Goal: Feedback & Contribution: Submit feedback/report problem

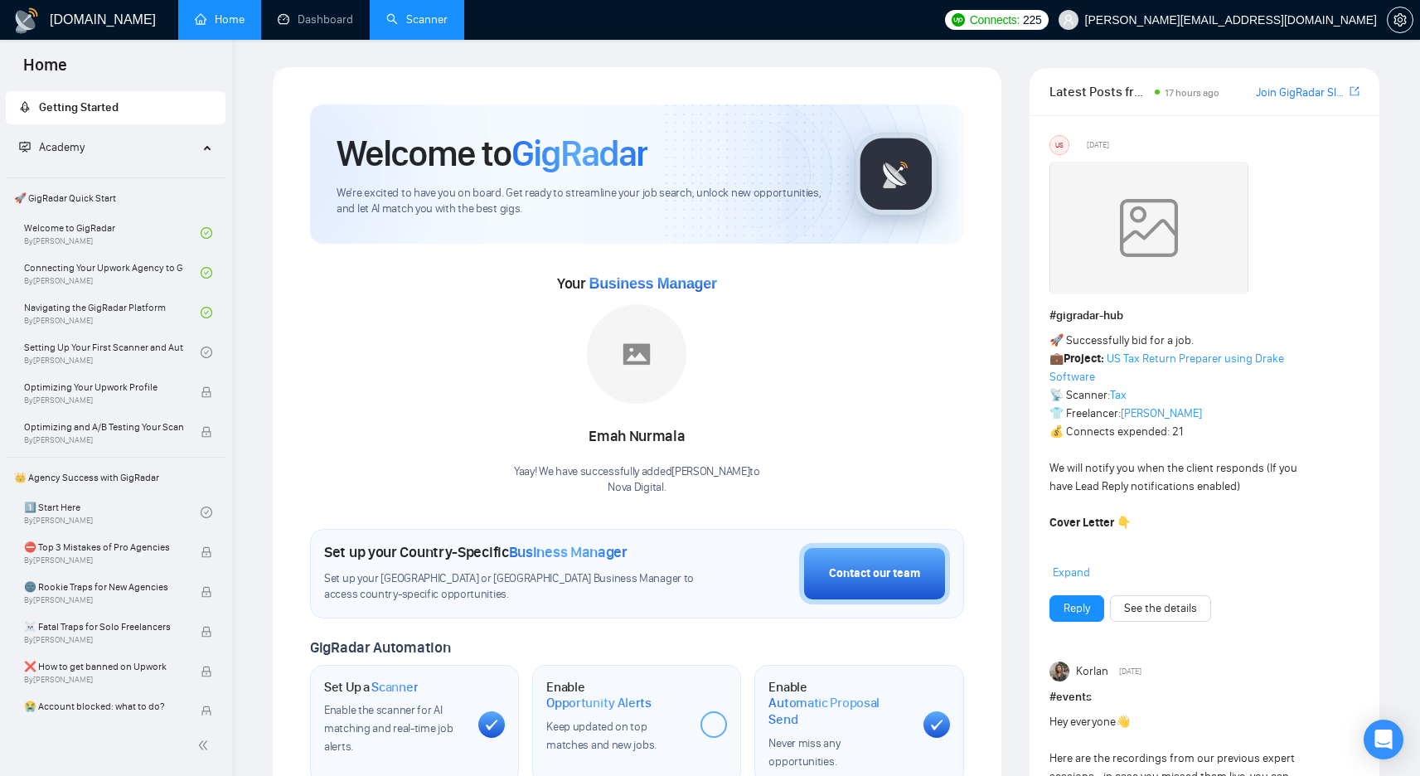
click at [433, 20] on link "Scanner" at bounding box center [416, 19] width 61 height 14
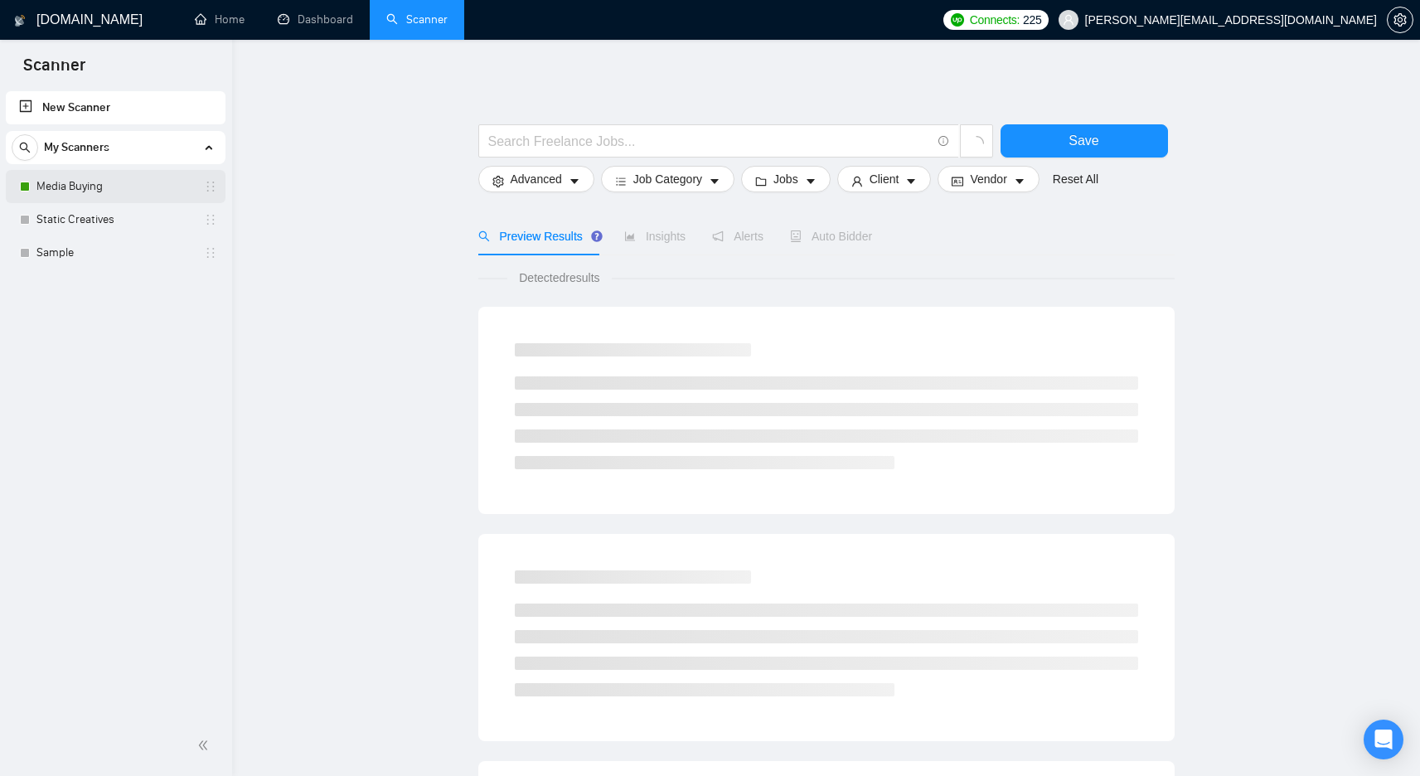
click at [140, 196] on link "Media Buying" at bounding box center [114, 186] width 157 height 33
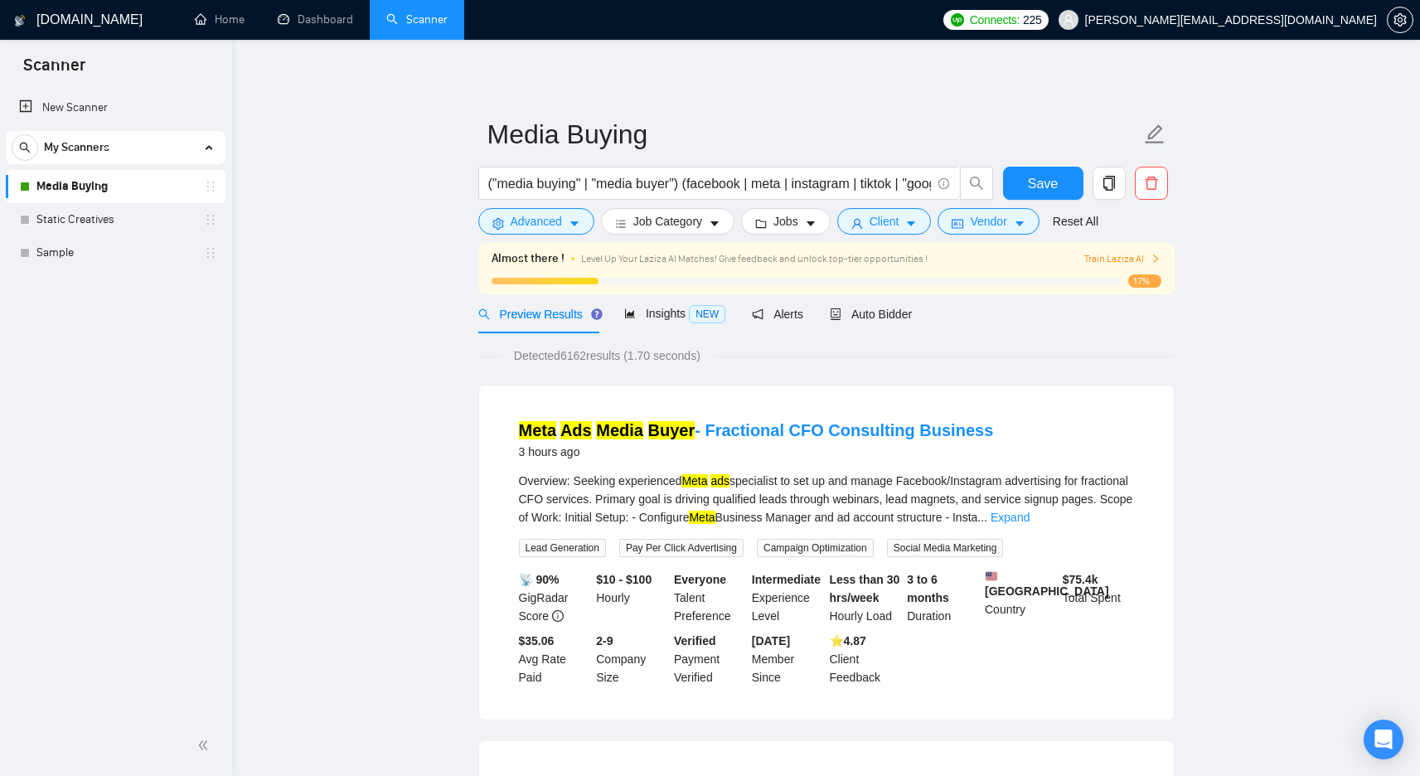
click at [1101, 260] on span "Train Laziza AI" at bounding box center [1122, 259] width 76 height 16
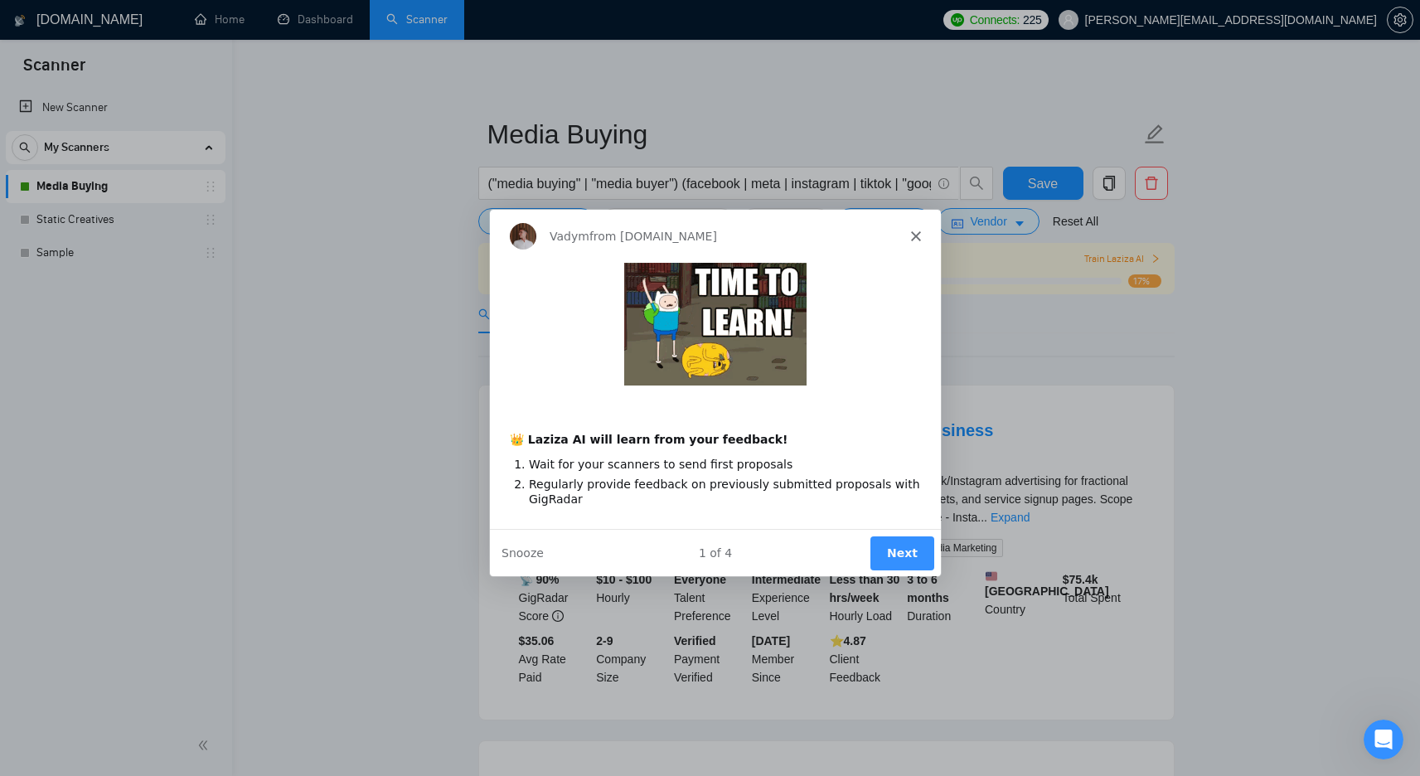
click at [904, 225] on div "Vadym from [DOMAIN_NAME]" at bounding box center [713, 234] width 451 height 53
click at [912, 230] on icon "Close" at bounding box center [914, 235] width 10 height 10
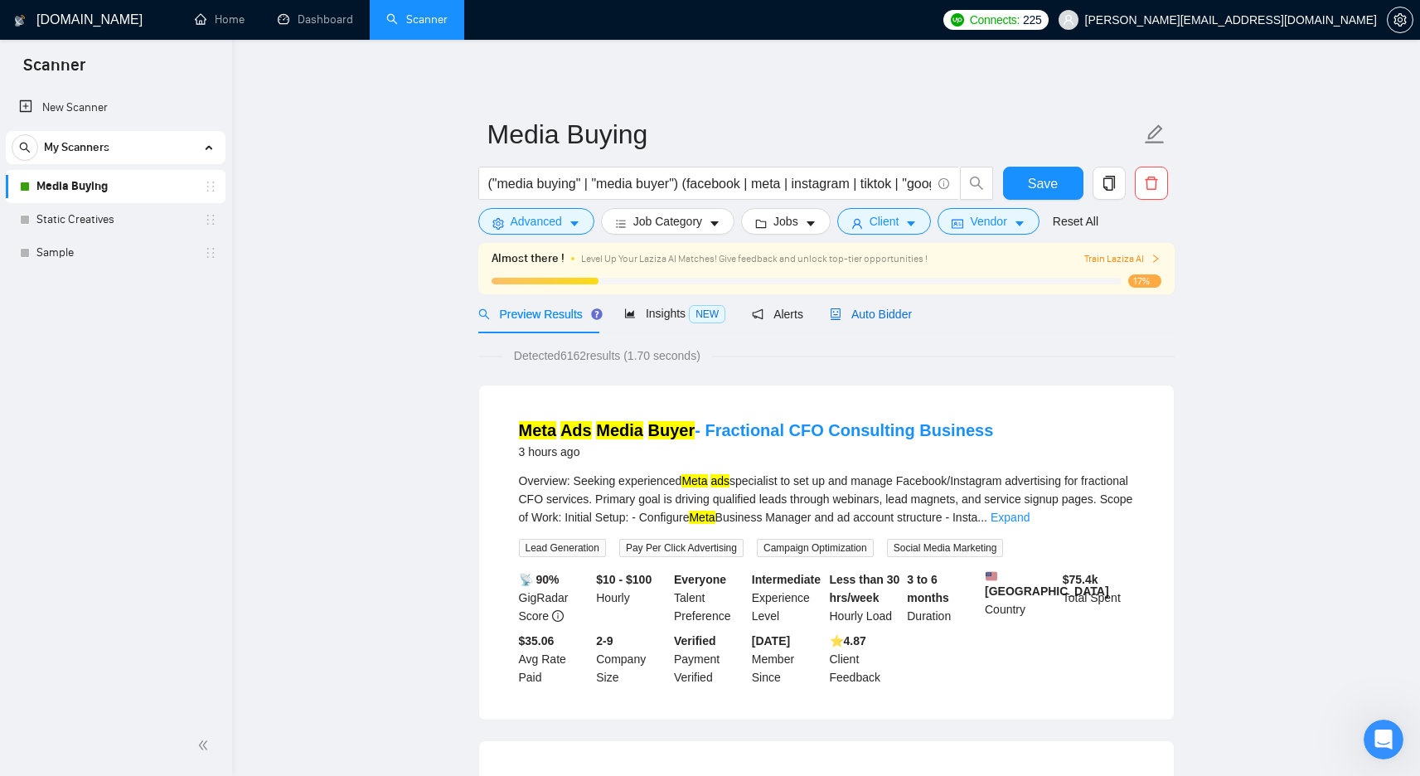
click at [851, 313] on span "Auto Bidder" at bounding box center [871, 313] width 82 height 13
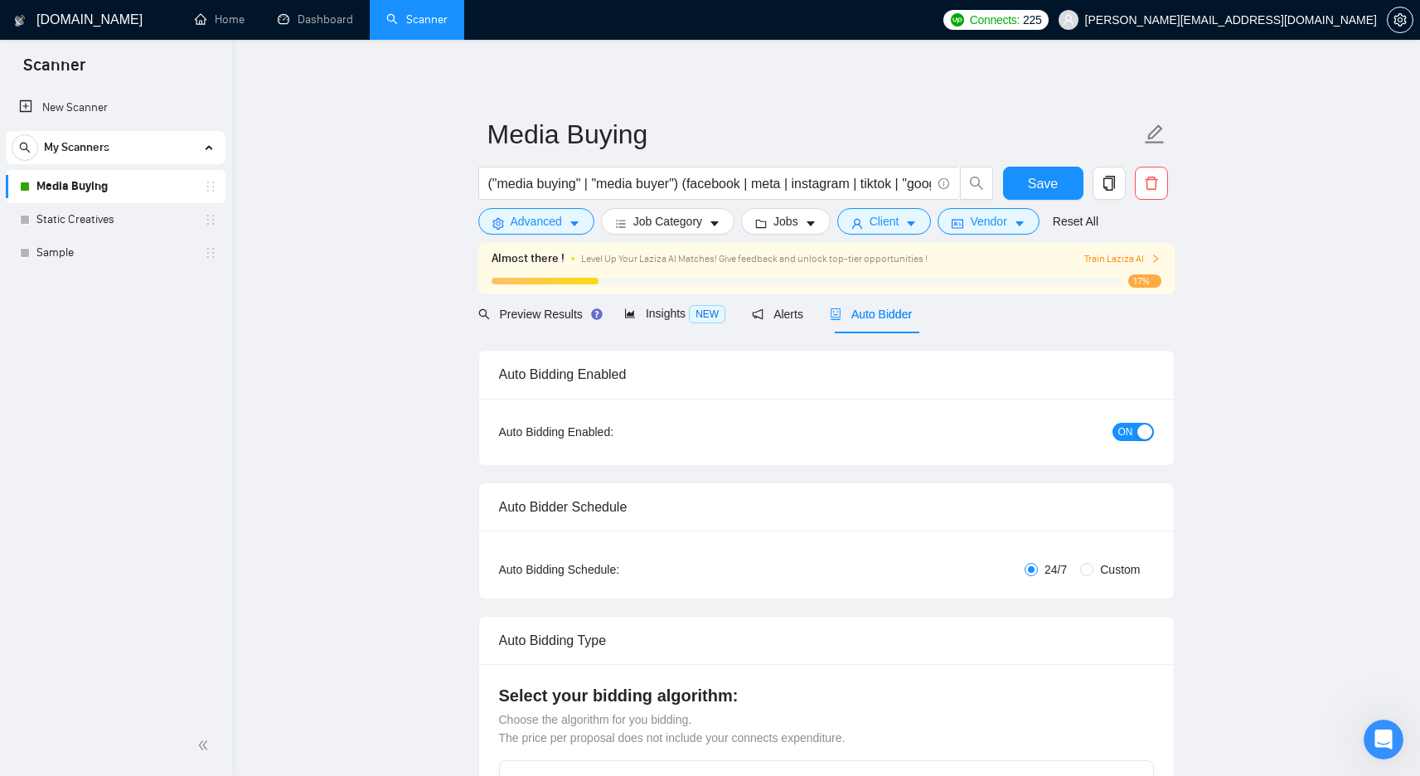
checkbox input "true"
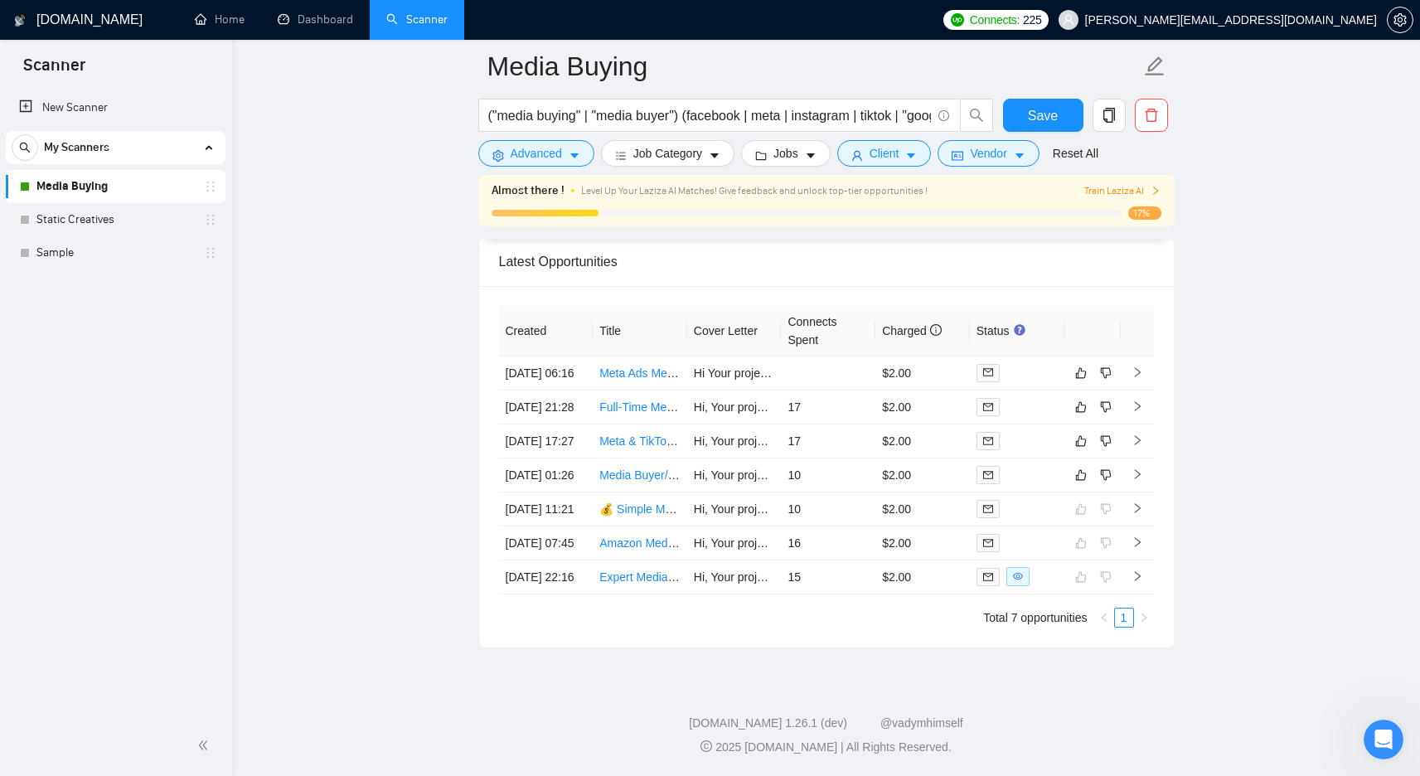
scroll to position [4337, 0]
click at [631, 470] on link "Media Buyer/Funnel Manager" at bounding box center [675, 474] width 152 height 13
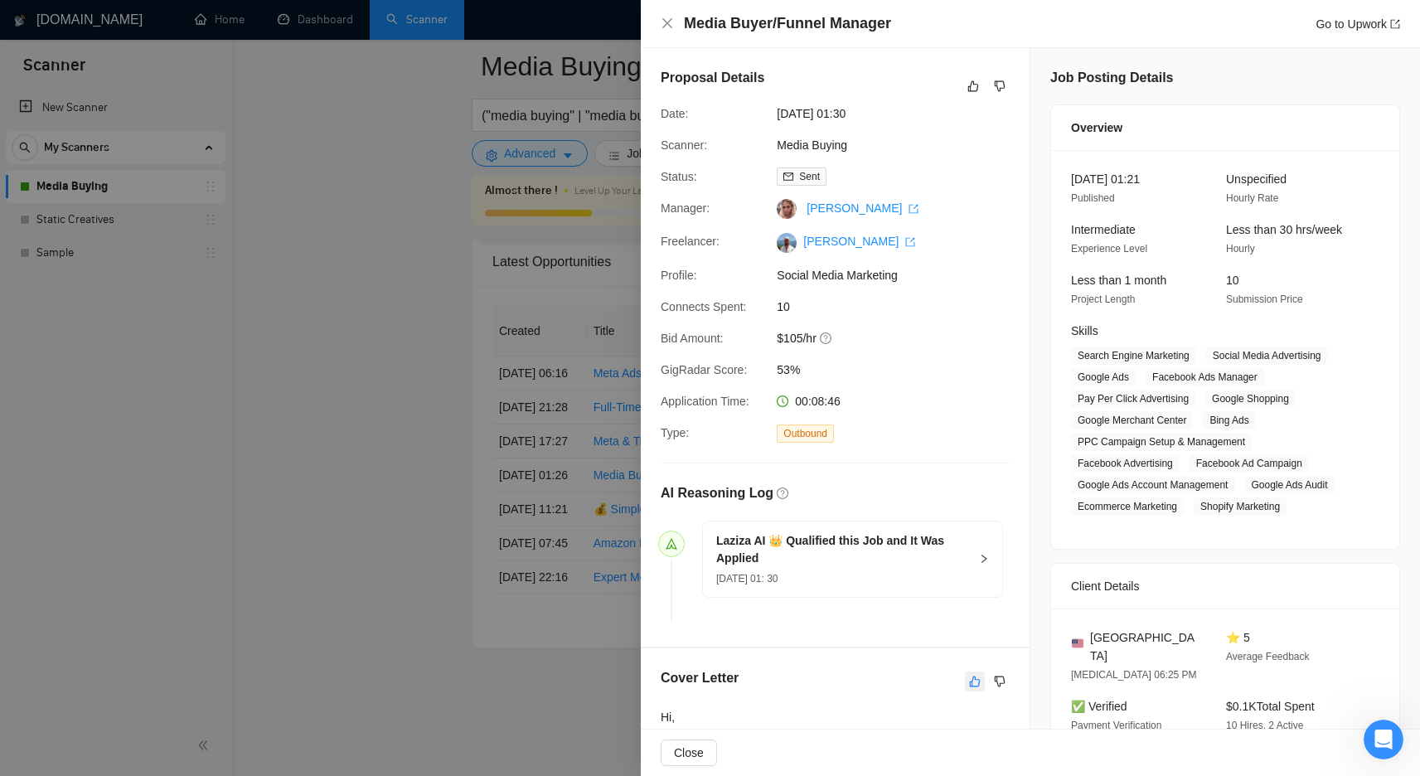
click at [970, 680] on icon "like" at bounding box center [975, 680] width 11 height 11
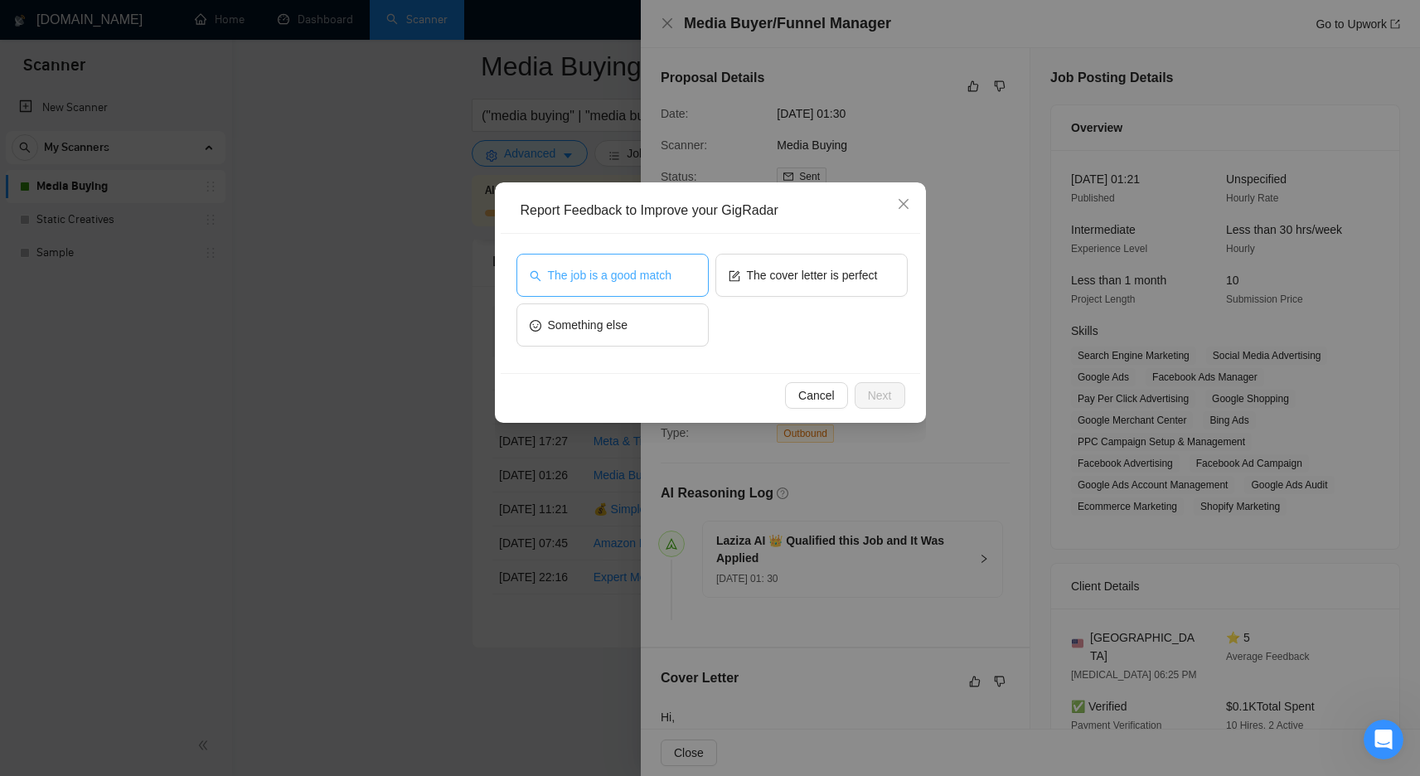
click at [671, 283] on span "The job is a good match" at bounding box center [609, 275] width 123 height 18
click at [872, 393] on span "Next" at bounding box center [880, 395] width 24 height 18
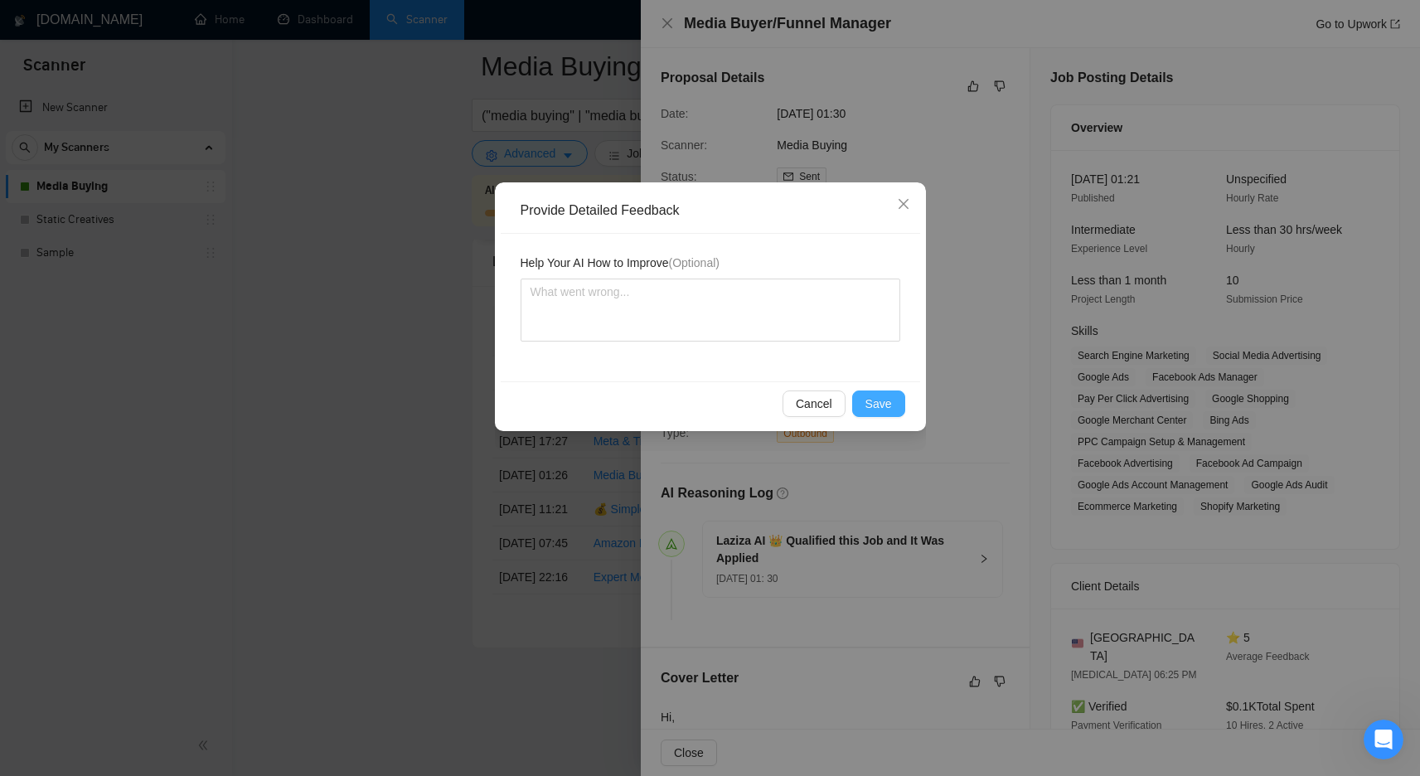
click at [883, 403] on span "Save" at bounding box center [878, 403] width 27 height 18
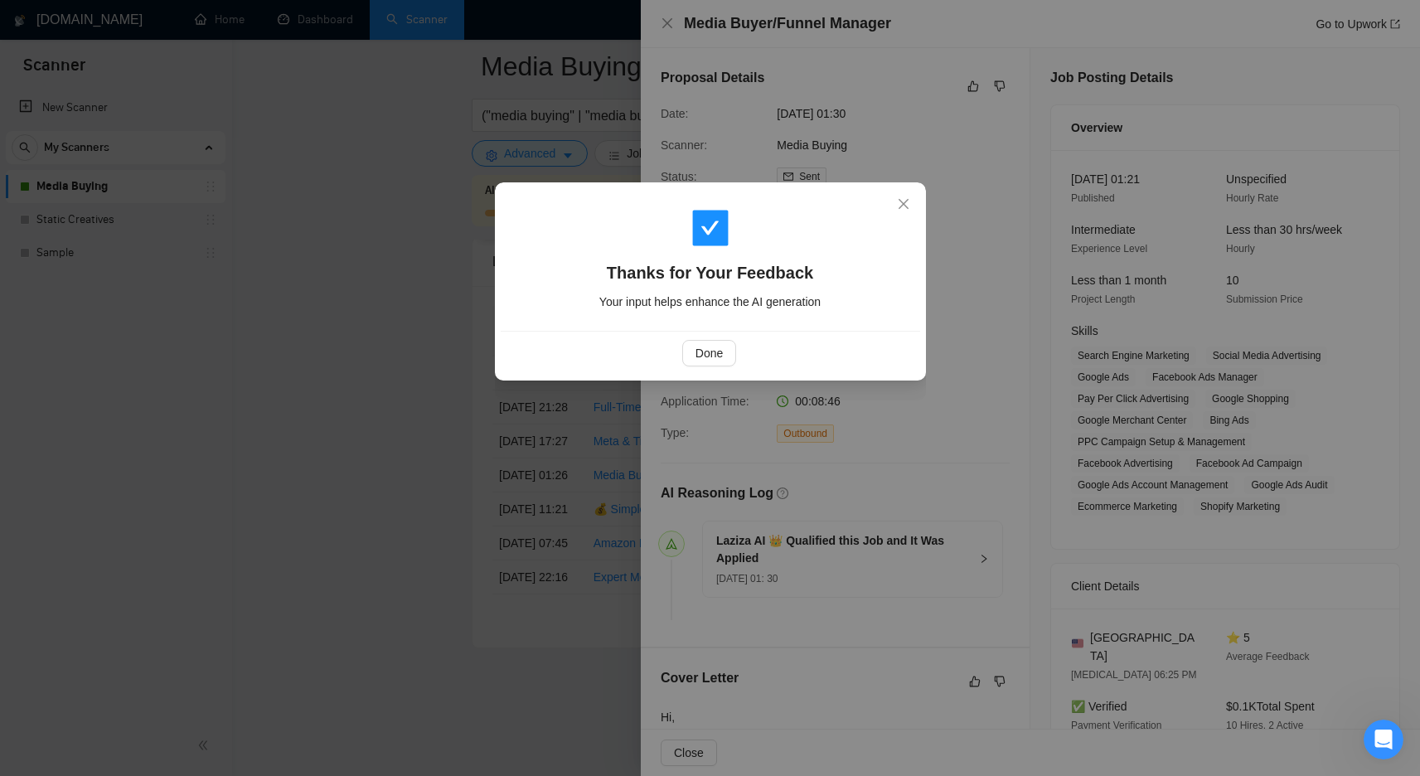
click at [434, 465] on div "Thanks for Your Feedback Your input helps enhance the AI generation Done" at bounding box center [710, 388] width 1420 height 776
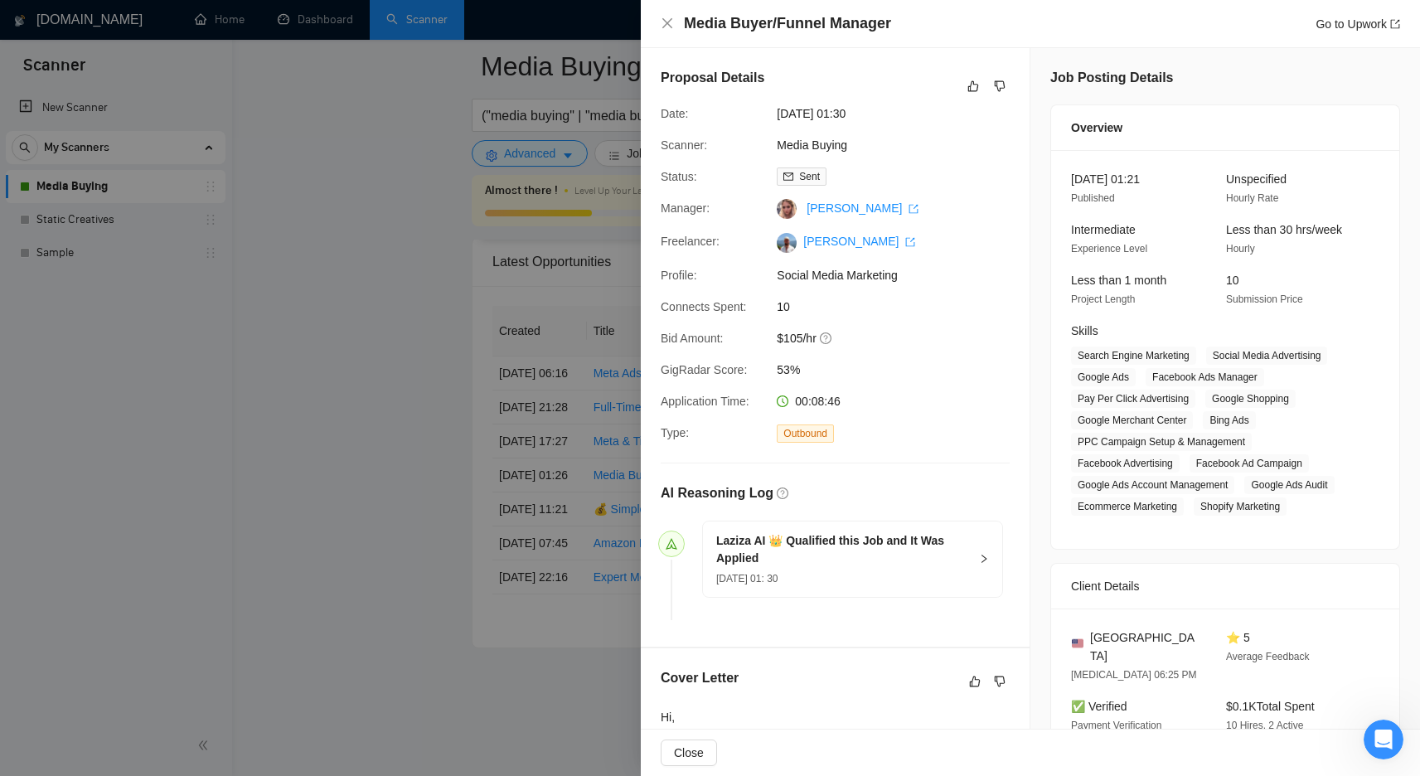
click at [459, 478] on div at bounding box center [710, 388] width 1420 height 776
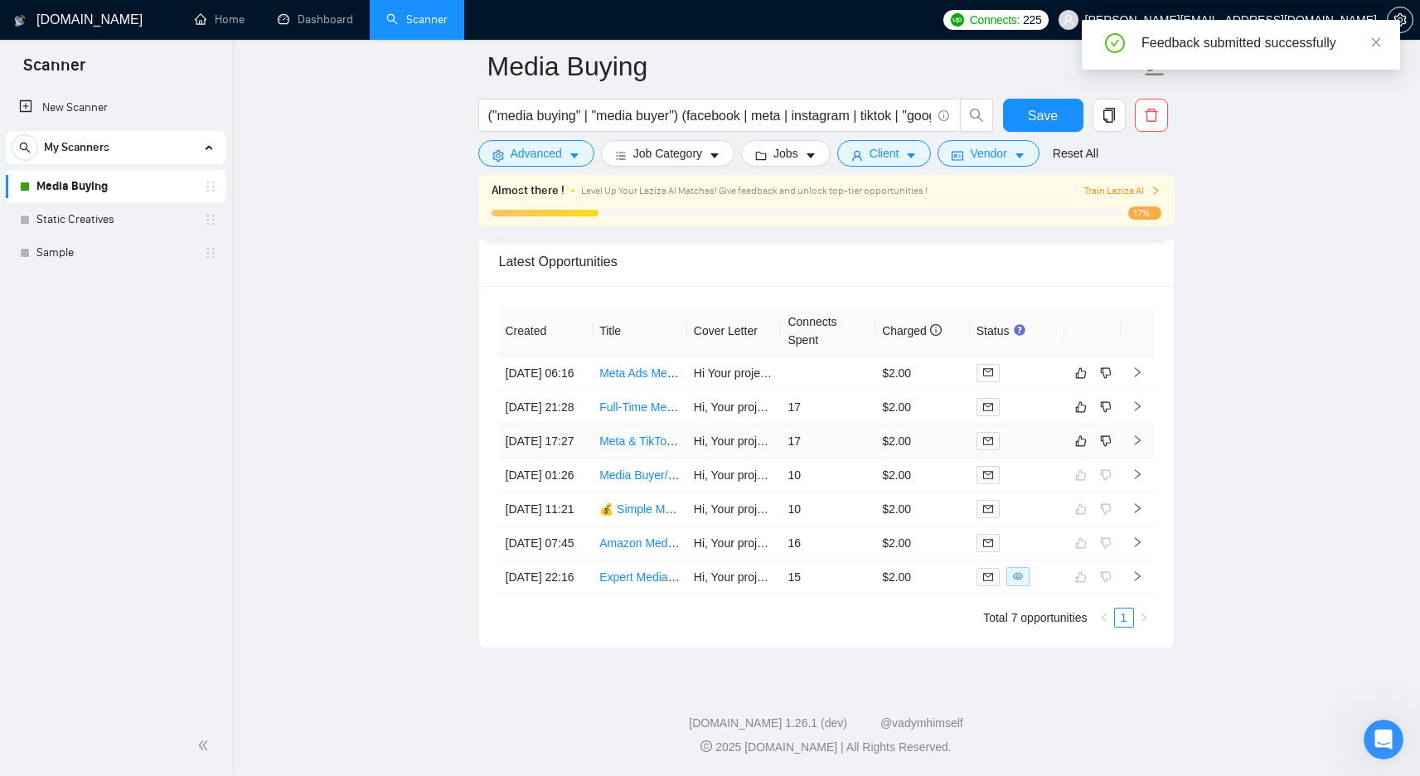
click at [624, 434] on link "Meta & TikTok Media Buyer (DTC Supplements)" at bounding box center [722, 440] width 247 height 13
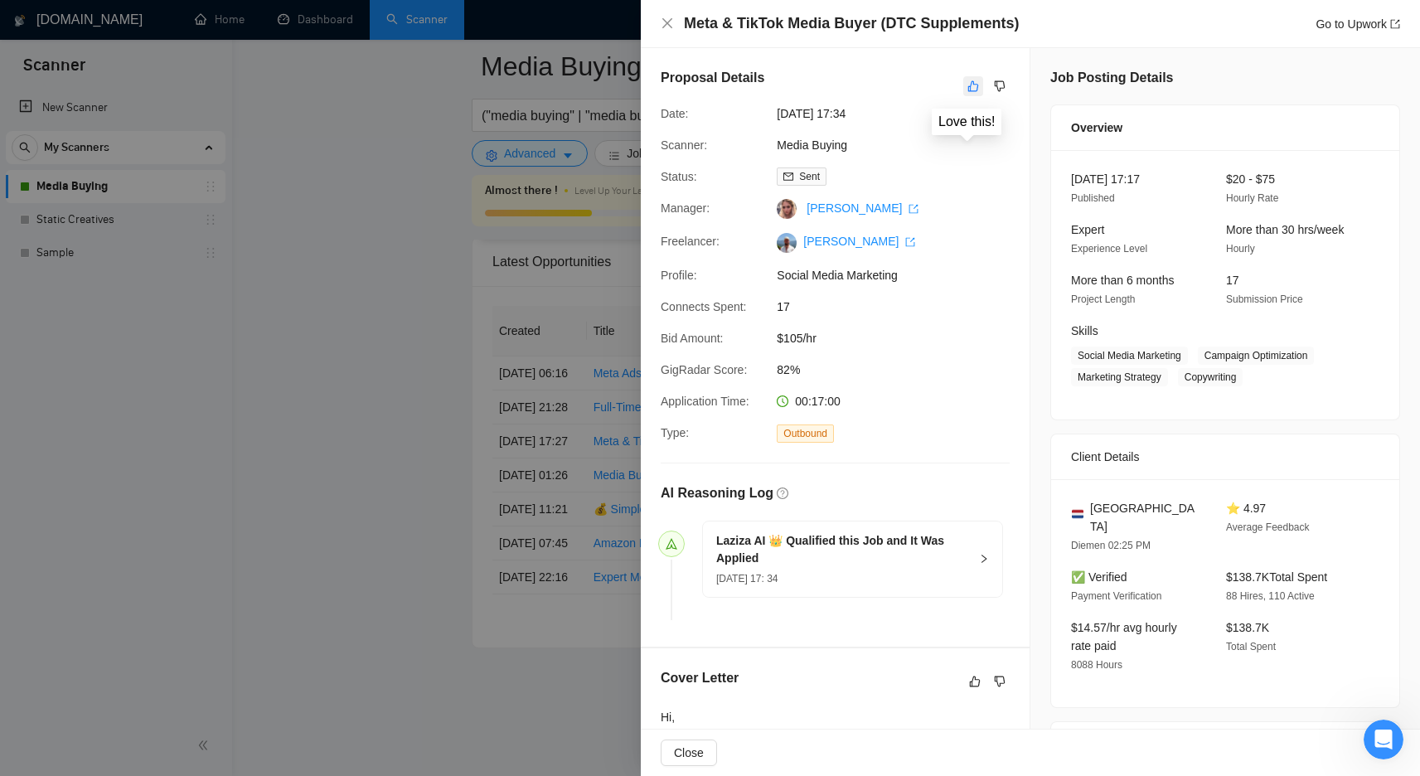
click at [968, 84] on icon "like" at bounding box center [973, 86] width 11 height 11
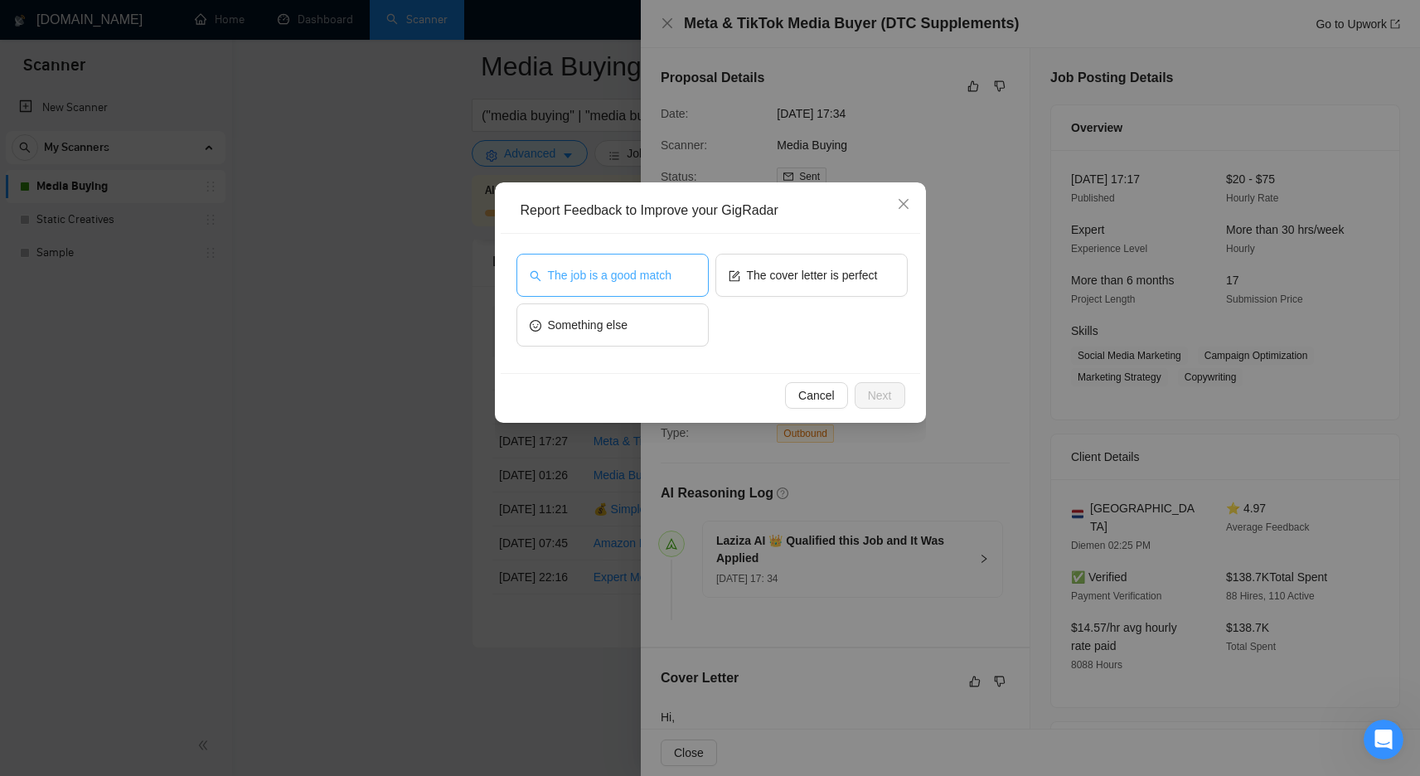
click at [682, 271] on button "The job is a good match" at bounding box center [612, 275] width 192 height 43
click at [888, 394] on span "Next" at bounding box center [880, 395] width 24 height 18
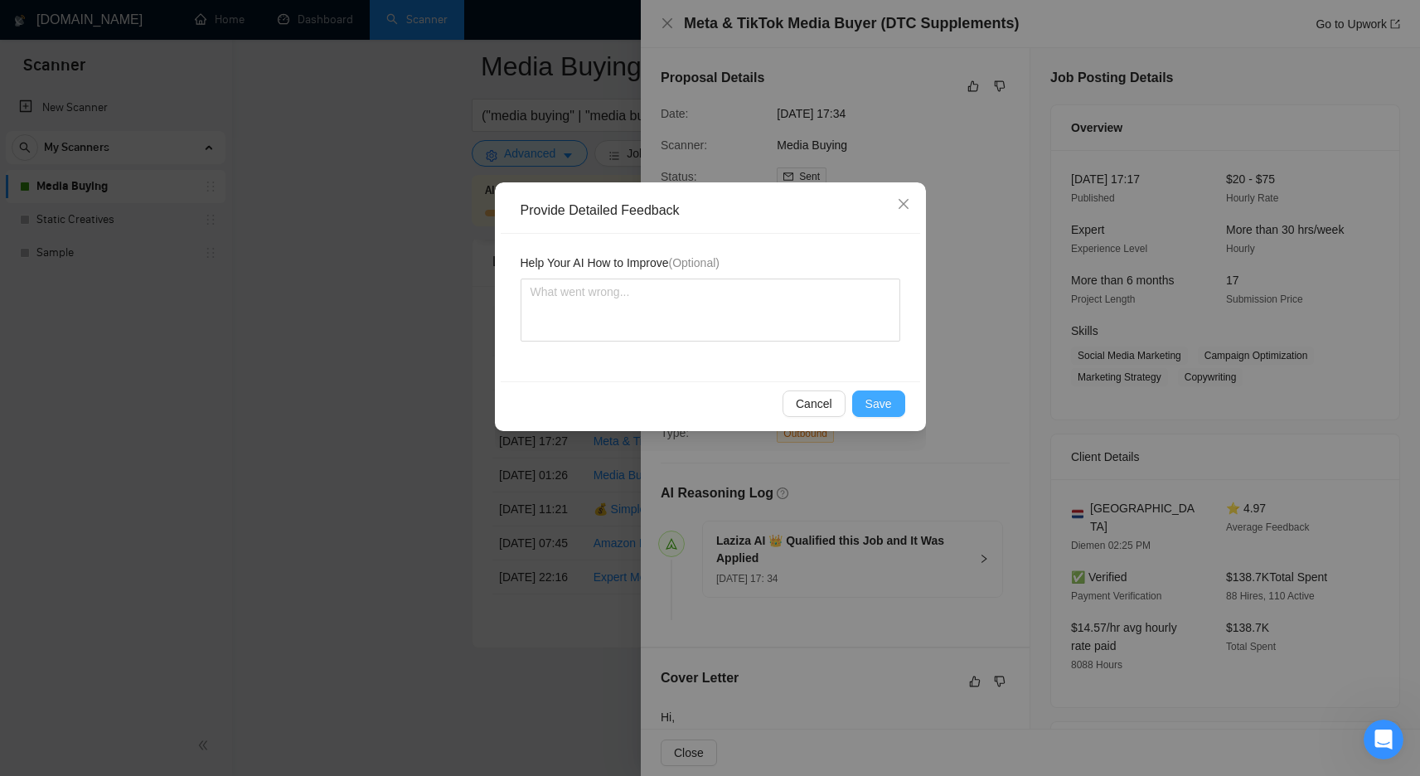
click at [887, 405] on span "Save" at bounding box center [878, 403] width 27 height 18
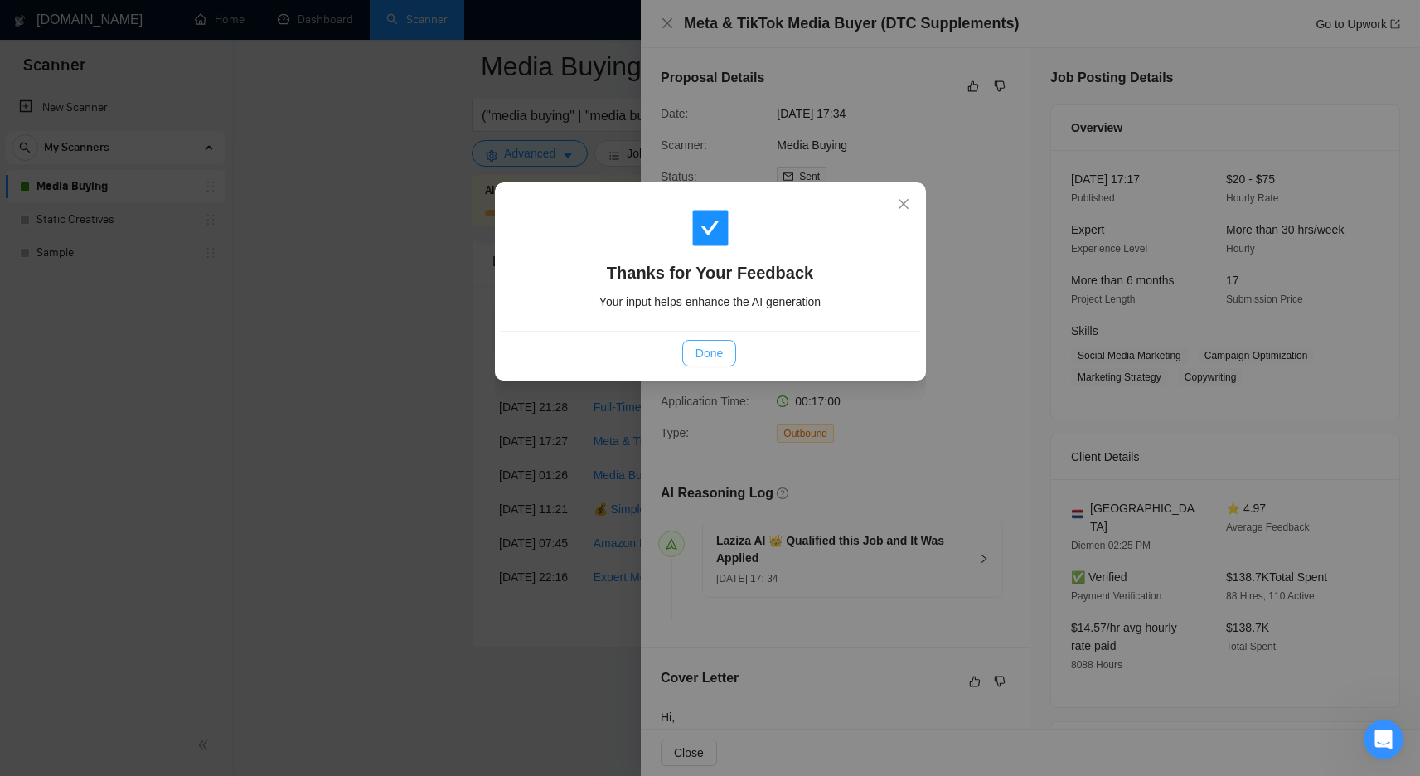
click at [704, 357] on span "Done" at bounding box center [708, 353] width 27 height 18
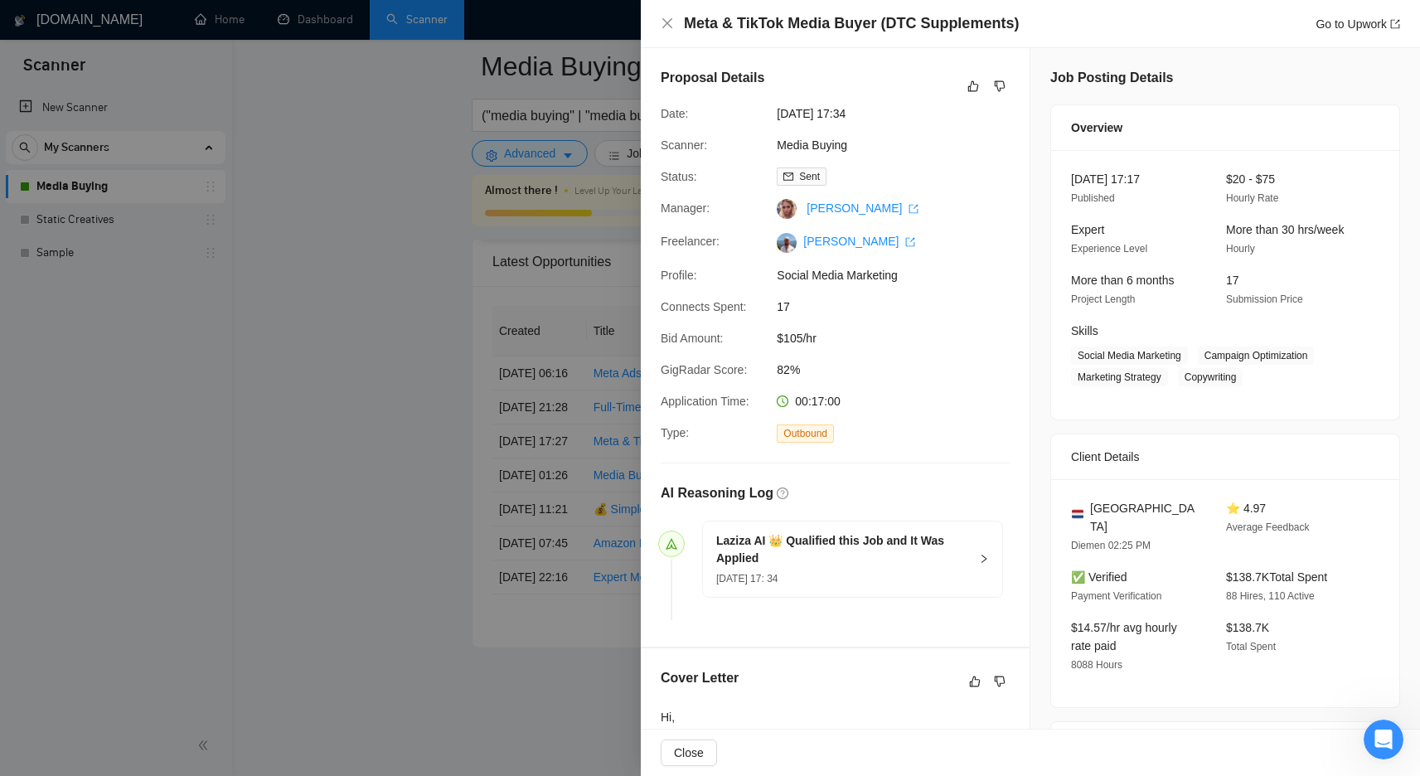
click at [423, 376] on div at bounding box center [710, 388] width 1420 height 776
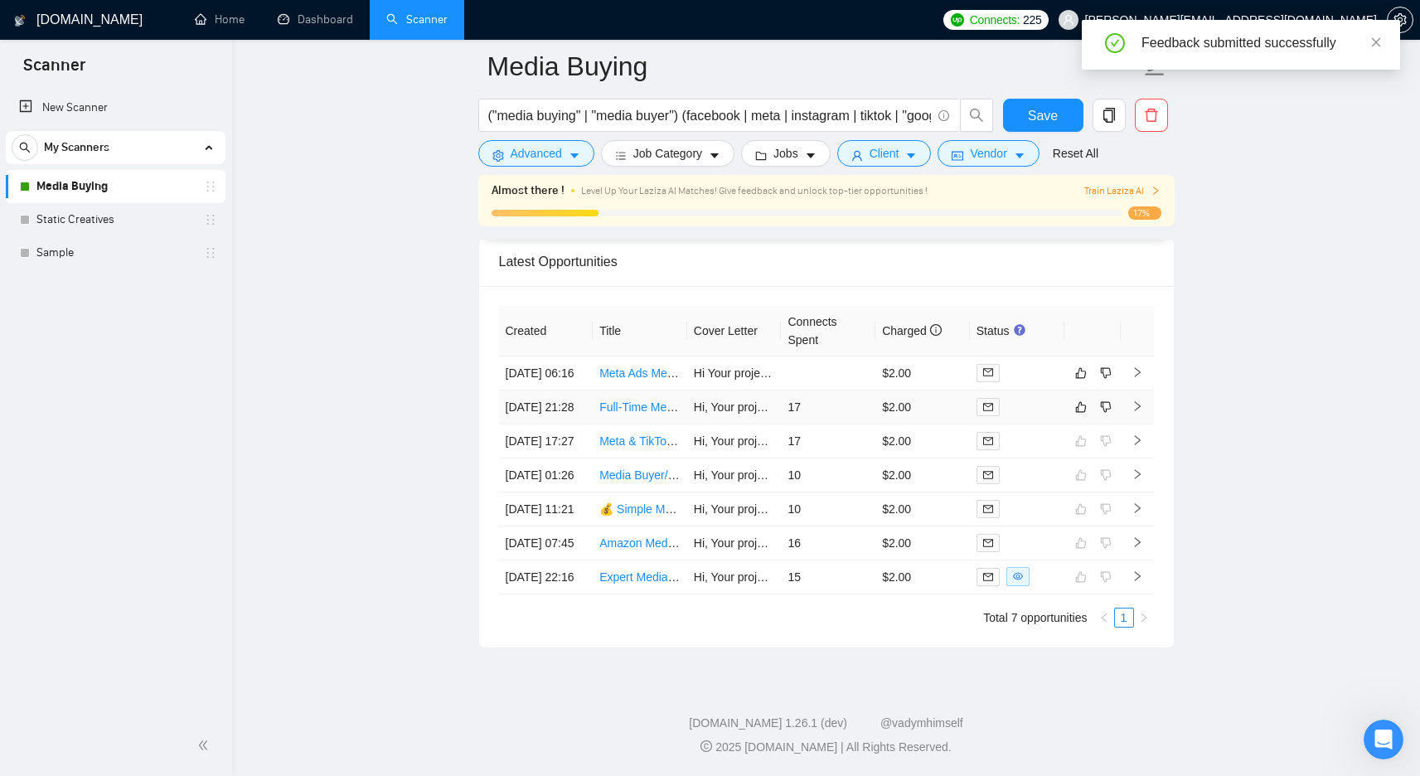
click at [646, 400] on link "Full-Time Media Buyer for Facebook and Instagram Ads to Scale Dropshipping Shop…" at bounding box center [840, 406] width 482 height 13
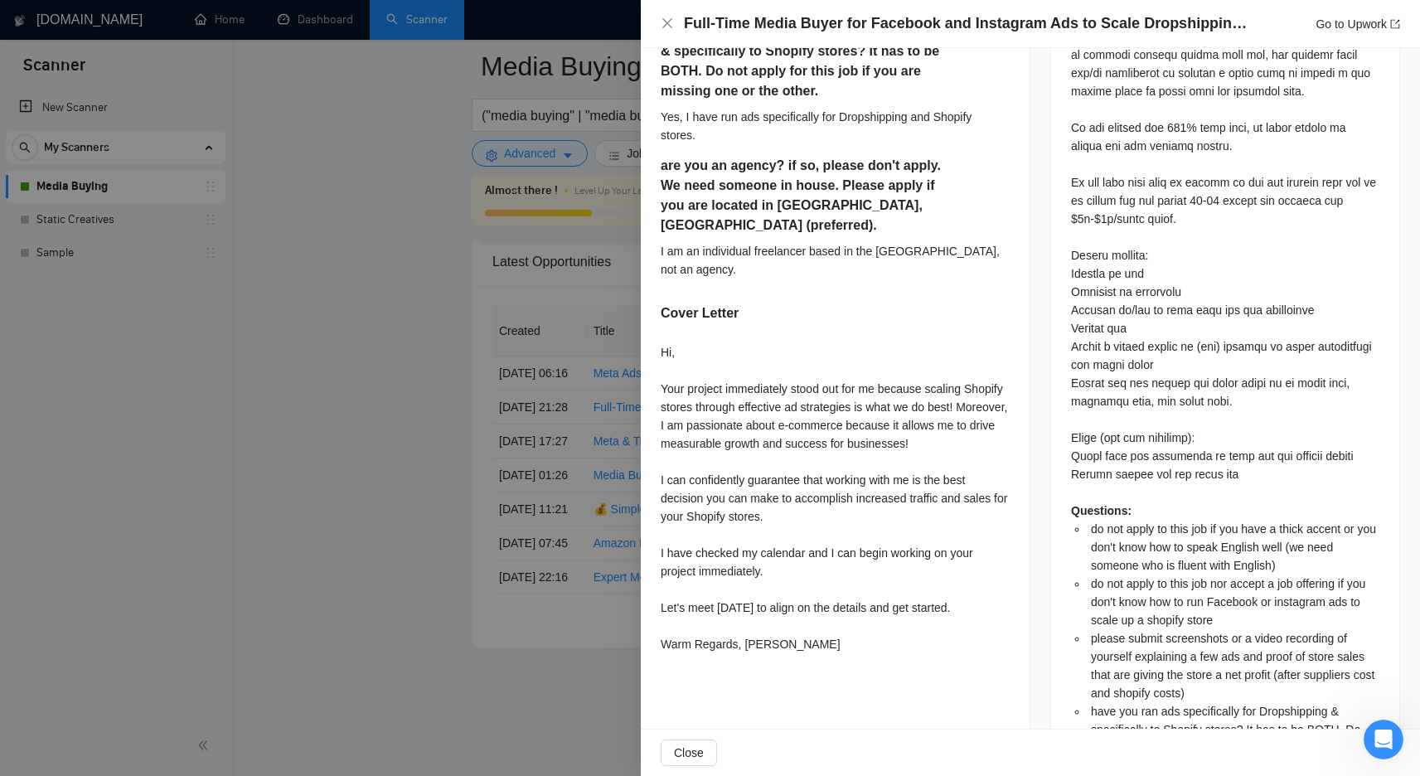
scroll to position [1220, 0]
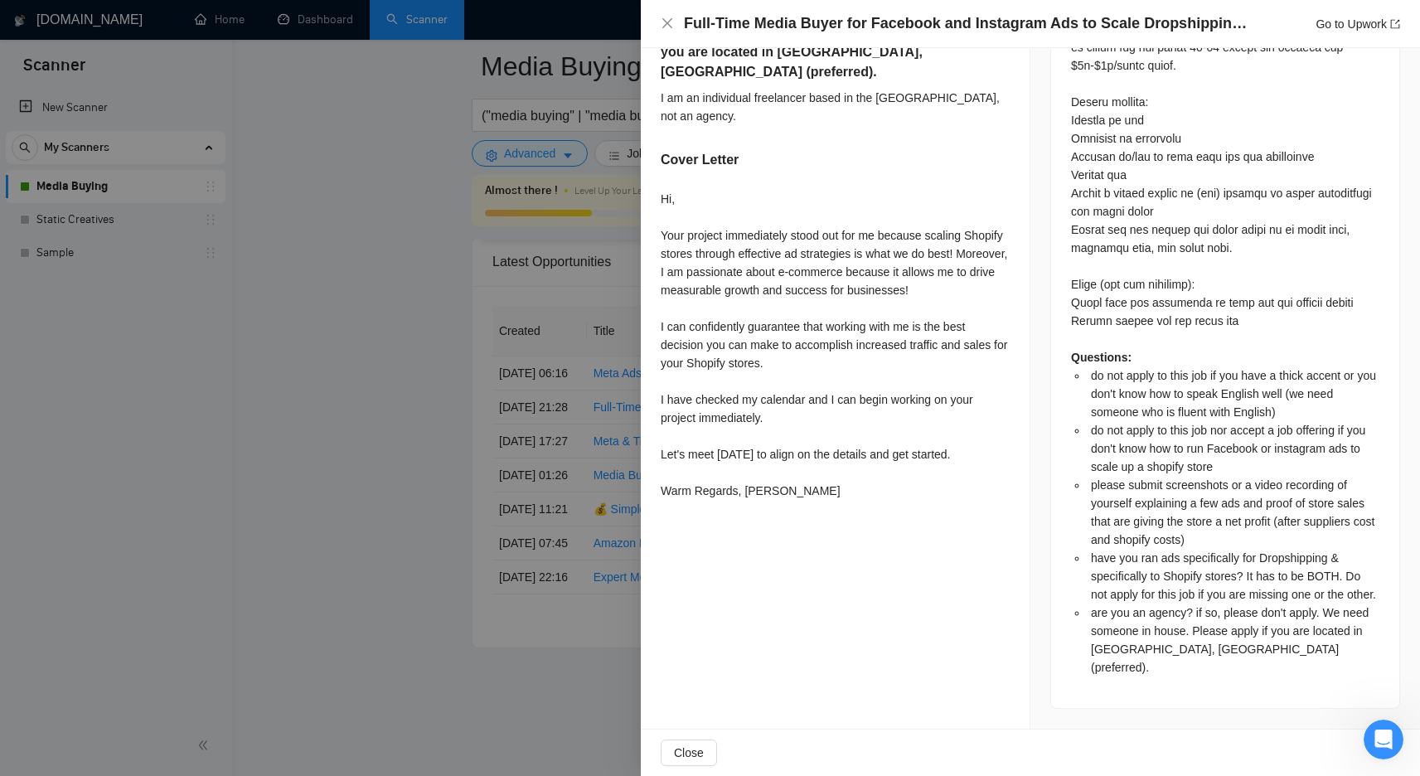
click at [511, 273] on div at bounding box center [710, 388] width 1420 height 776
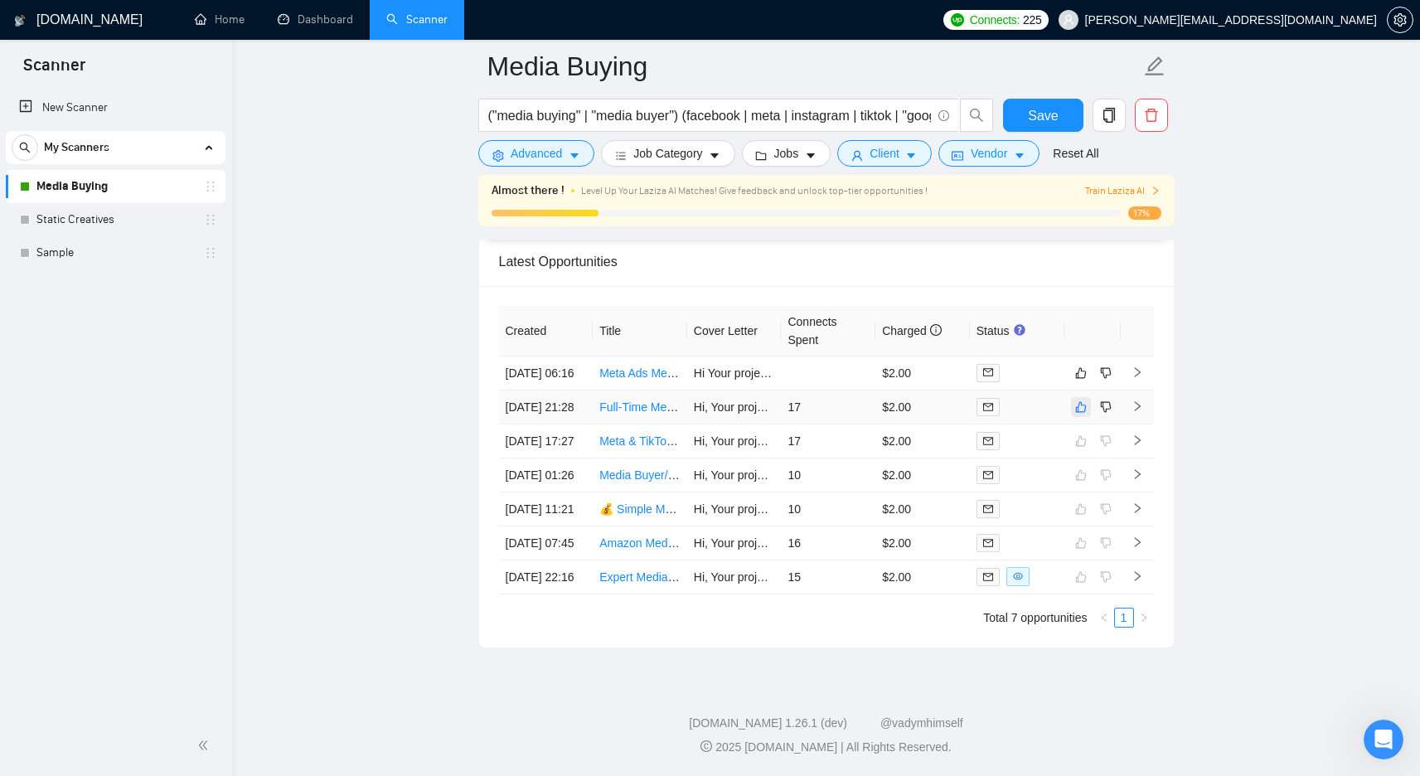
click at [1080, 400] on icon "like" at bounding box center [1081, 406] width 12 height 13
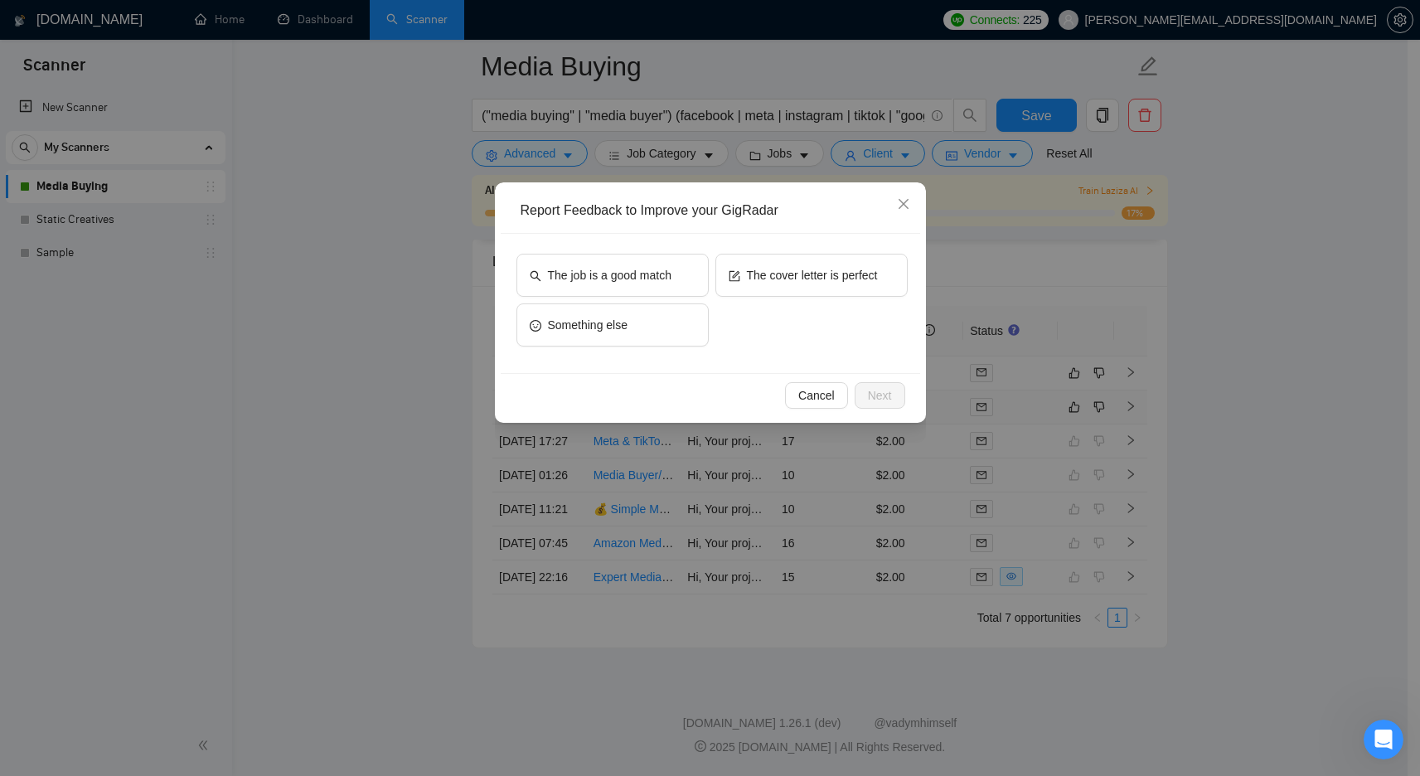
click at [569, 241] on div "The job is a good match The cover letter is perfect Something else" at bounding box center [710, 303] width 419 height 139
click at [630, 274] on span "The job is a good match" at bounding box center [609, 275] width 123 height 18
click at [888, 394] on span "Next" at bounding box center [880, 395] width 24 height 18
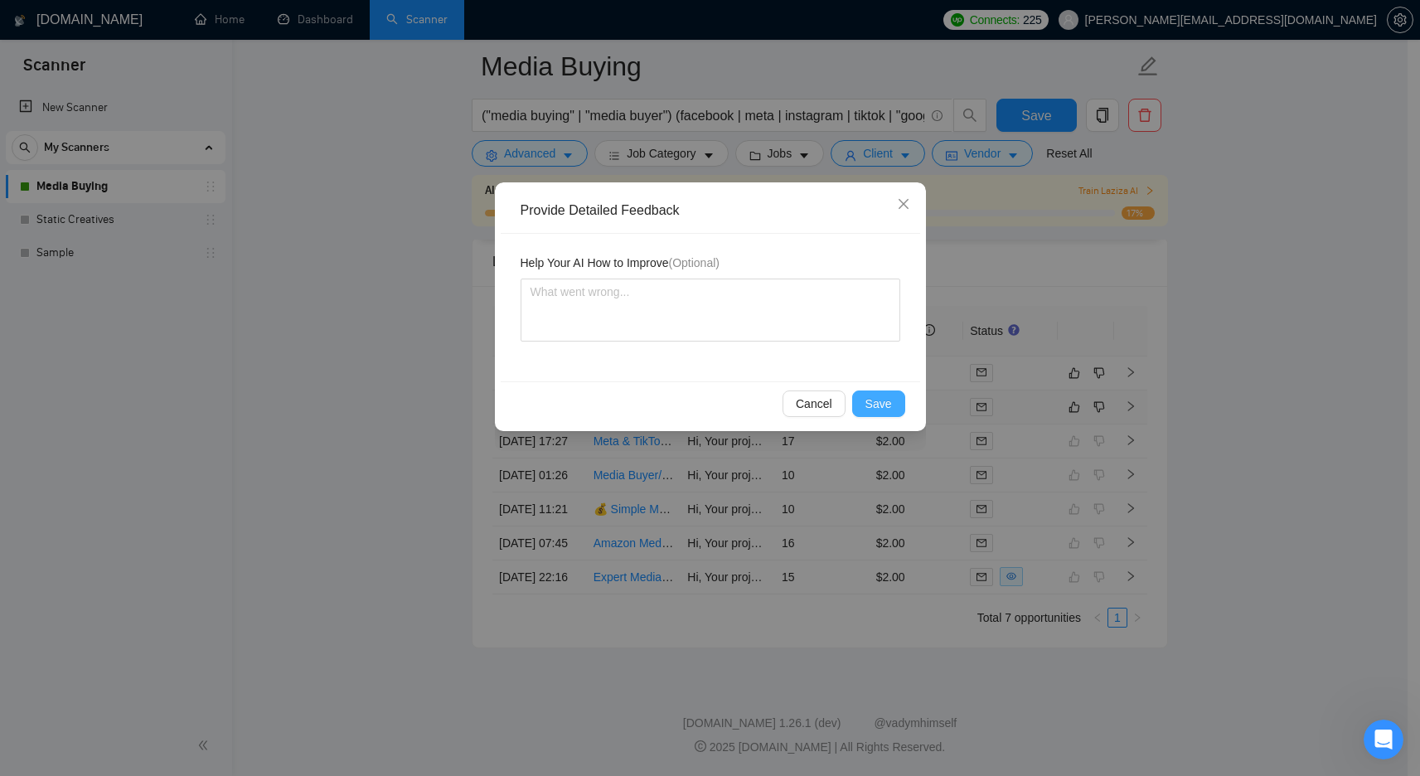
click at [880, 403] on span "Save" at bounding box center [878, 403] width 27 height 18
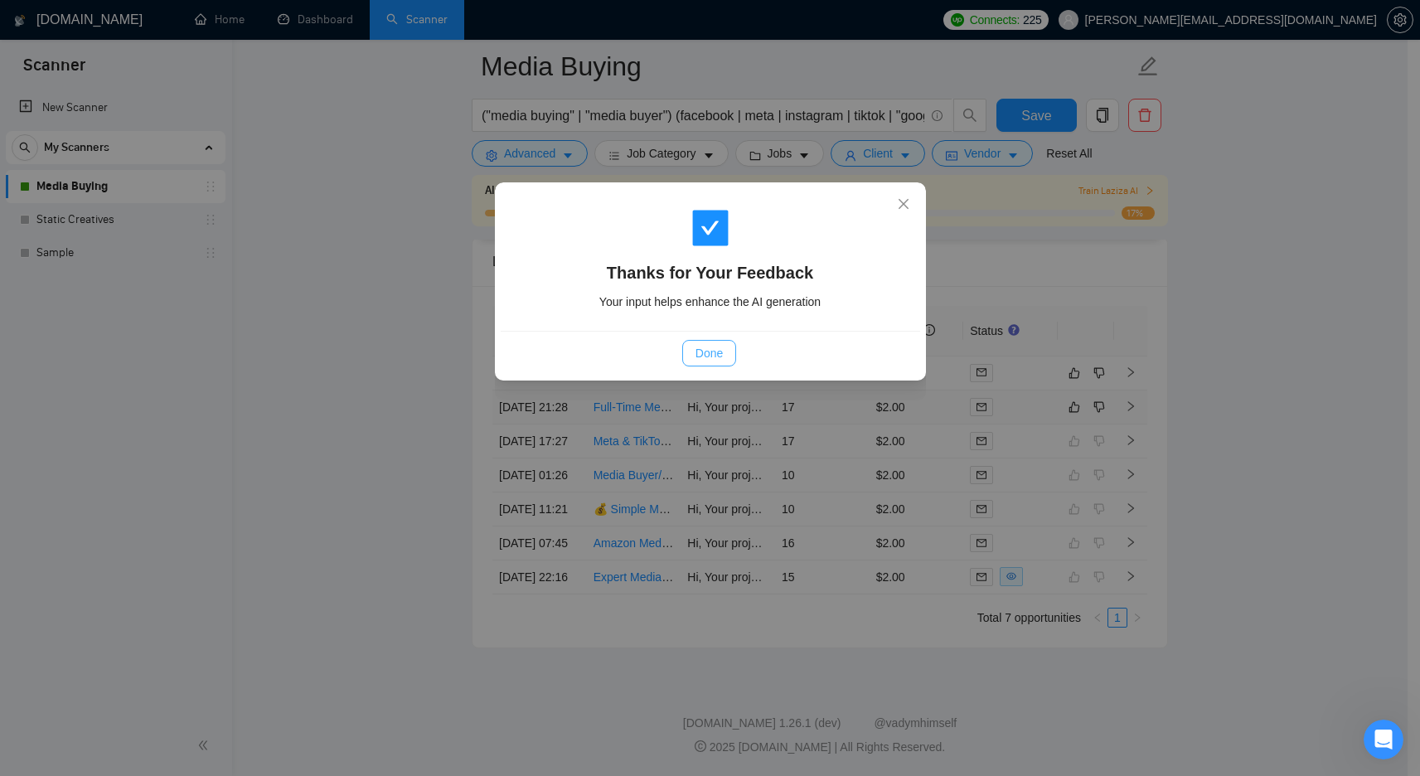
click at [703, 351] on span "Done" at bounding box center [708, 353] width 27 height 18
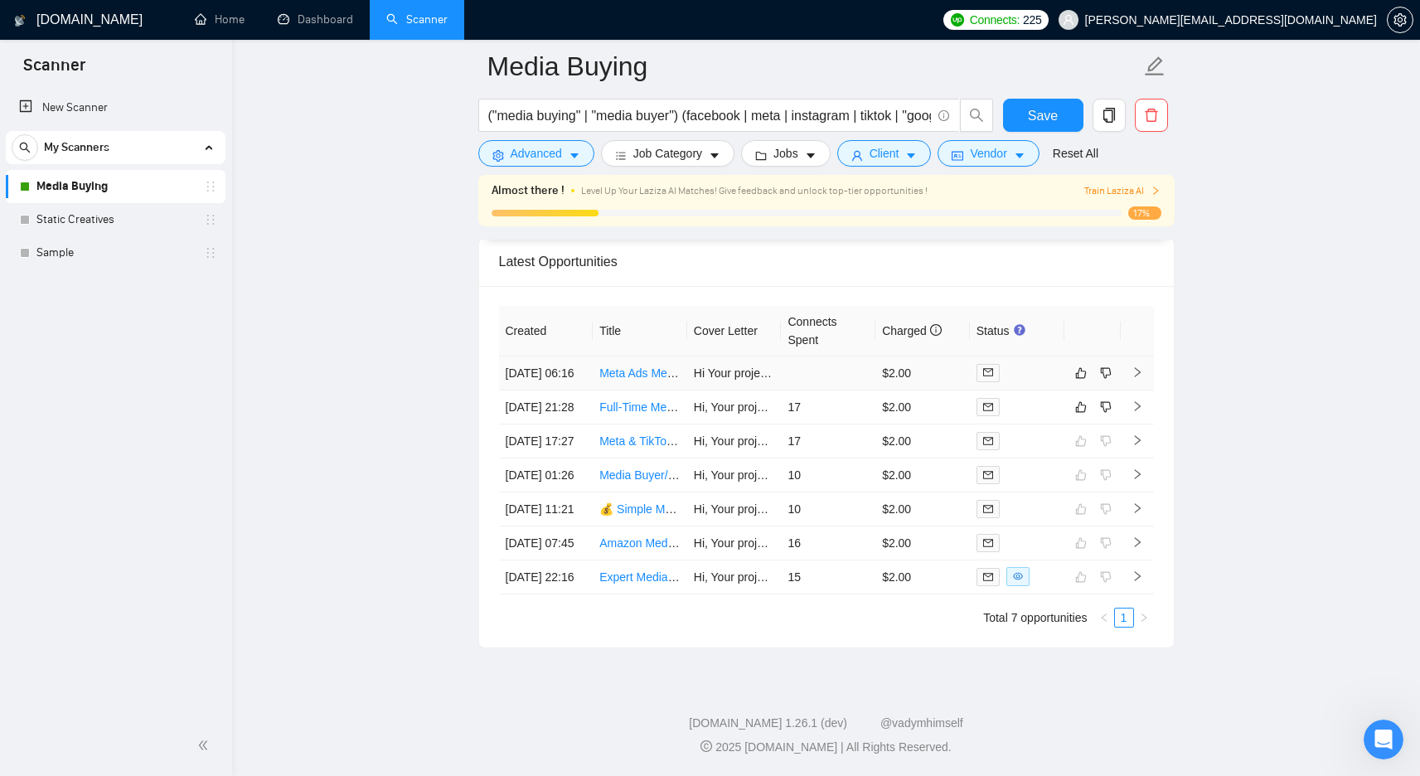
click at [627, 366] on link "Meta Ads Media Buyer - Fractional CFO Consulting Business" at bounding box center [756, 372] width 314 height 13
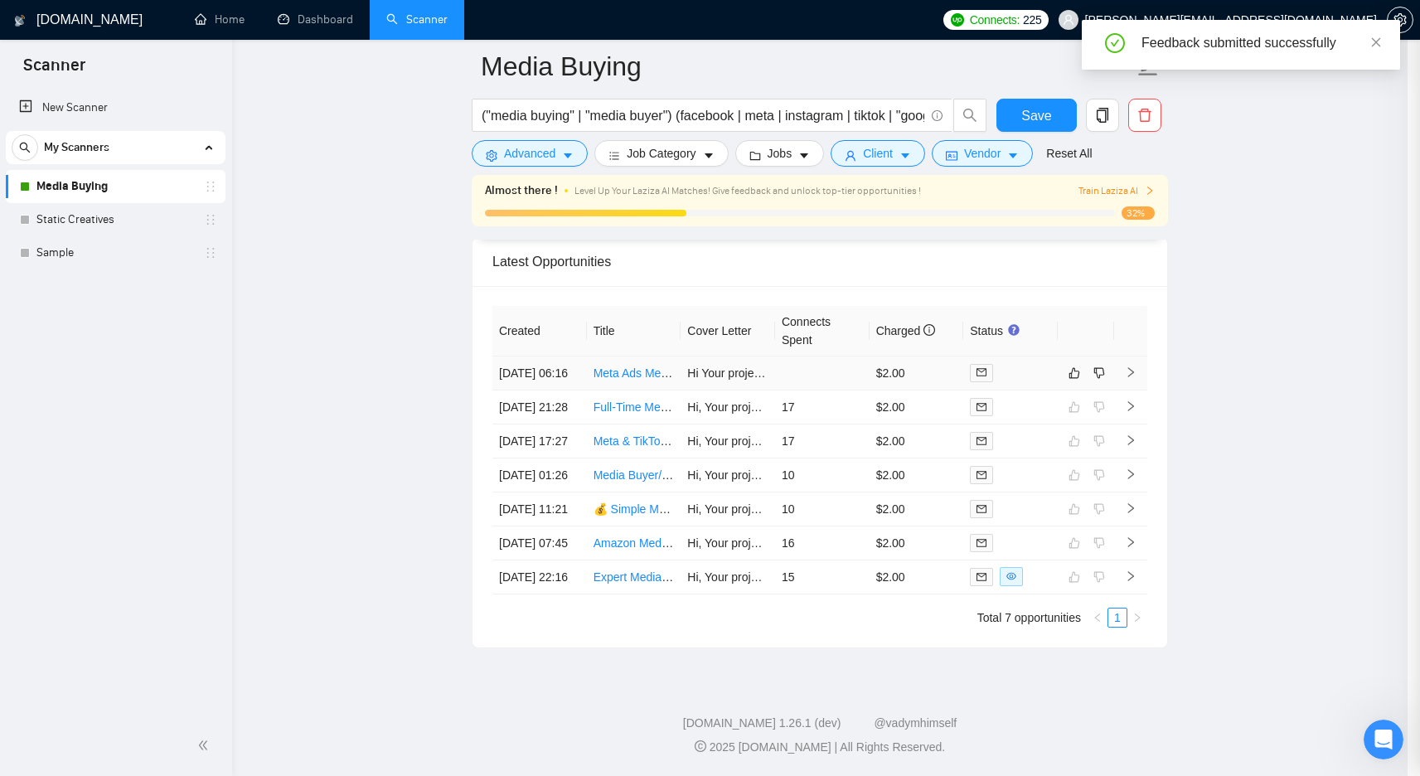
scroll to position [704, 0]
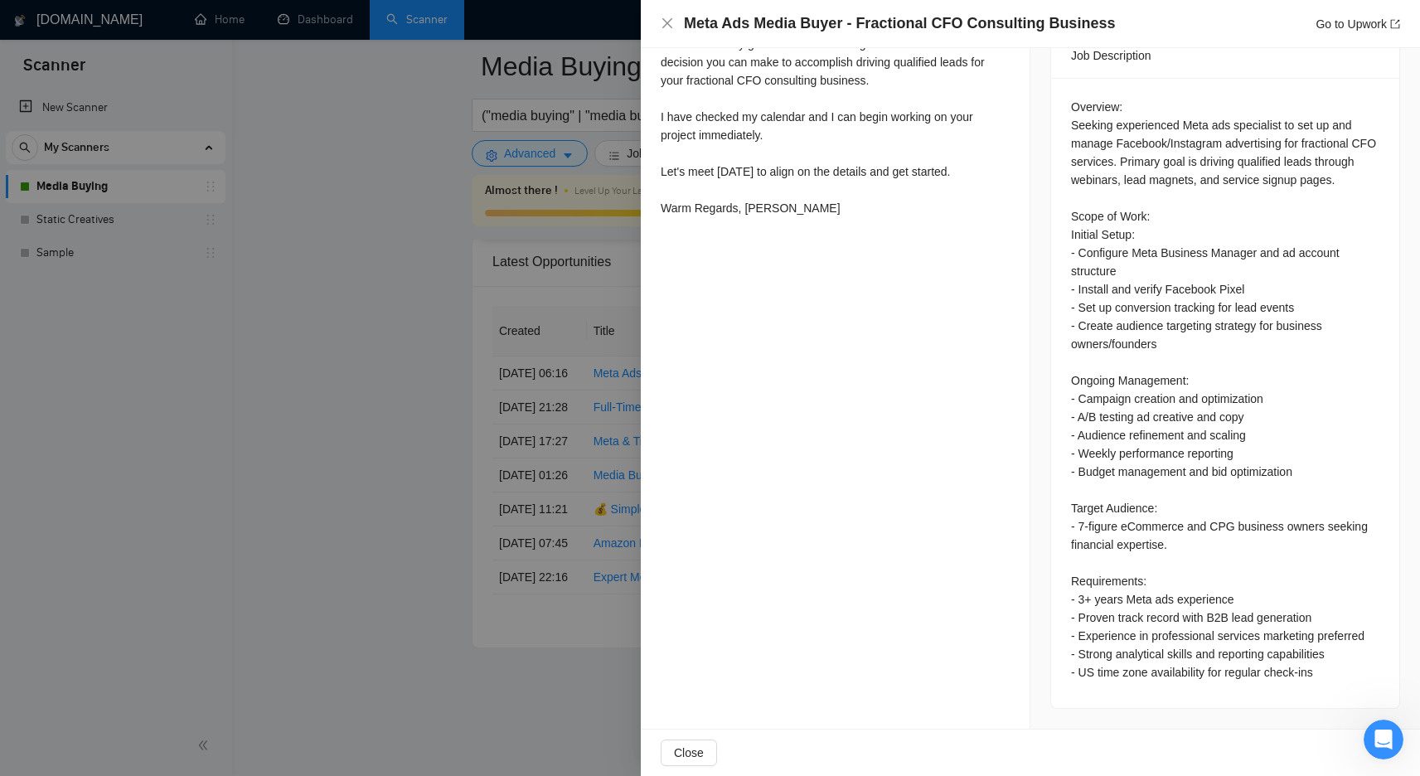
click at [580, 192] on div at bounding box center [710, 388] width 1420 height 776
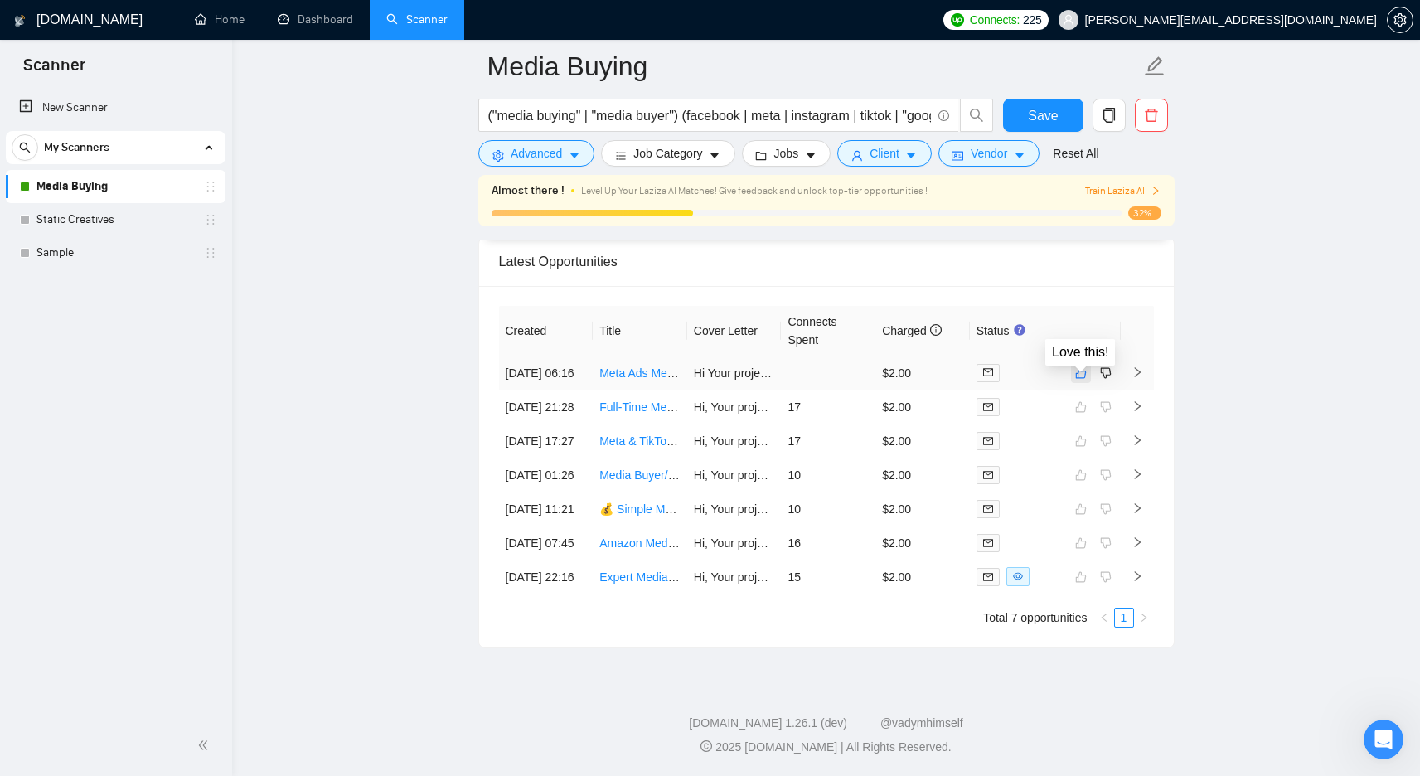
click at [1078, 366] on icon "like" at bounding box center [1081, 372] width 12 height 13
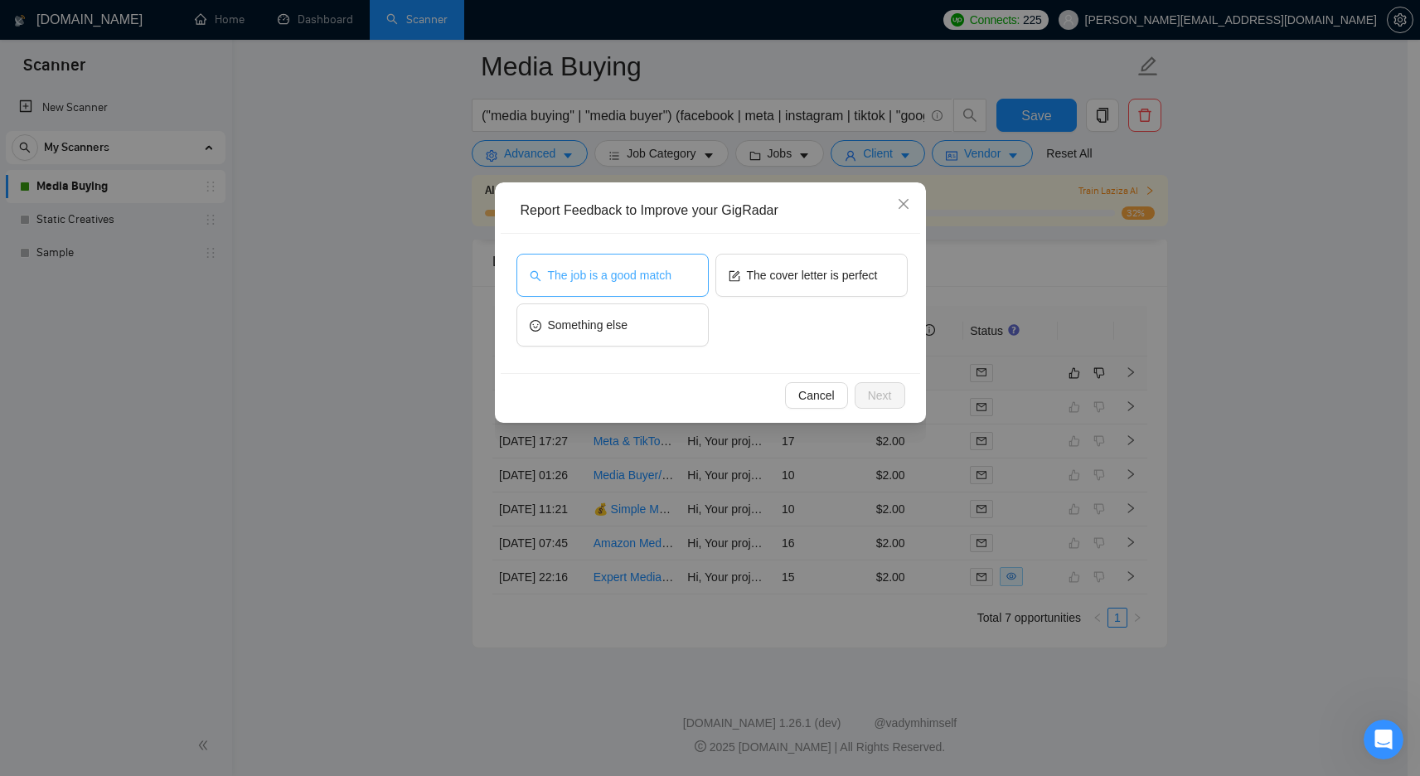
click at [646, 270] on span "The job is a good match" at bounding box center [609, 275] width 123 height 18
click at [879, 391] on span "Next" at bounding box center [880, 395] width 24 height 18
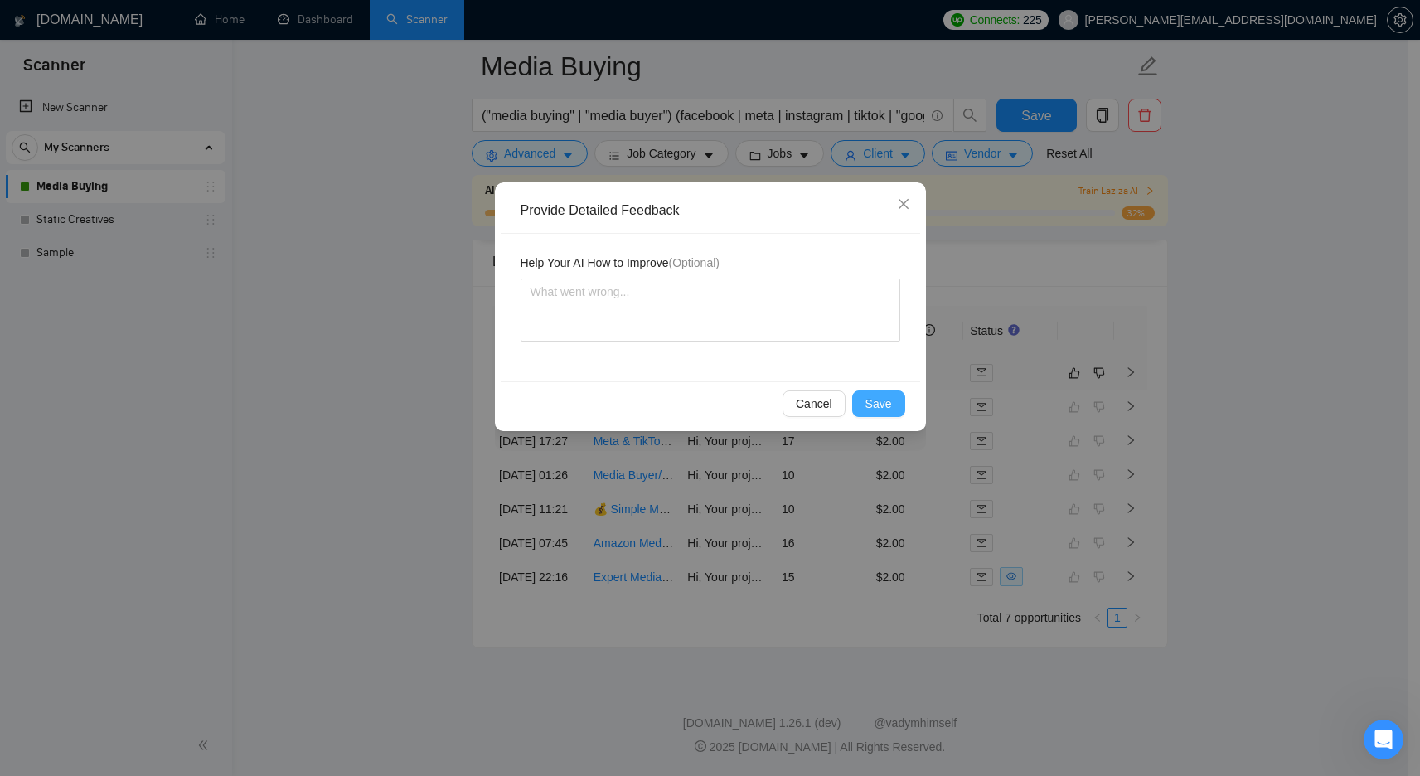
click at [882, 404] on span "Save" at bounding box center [878, 403] width 27 height 18
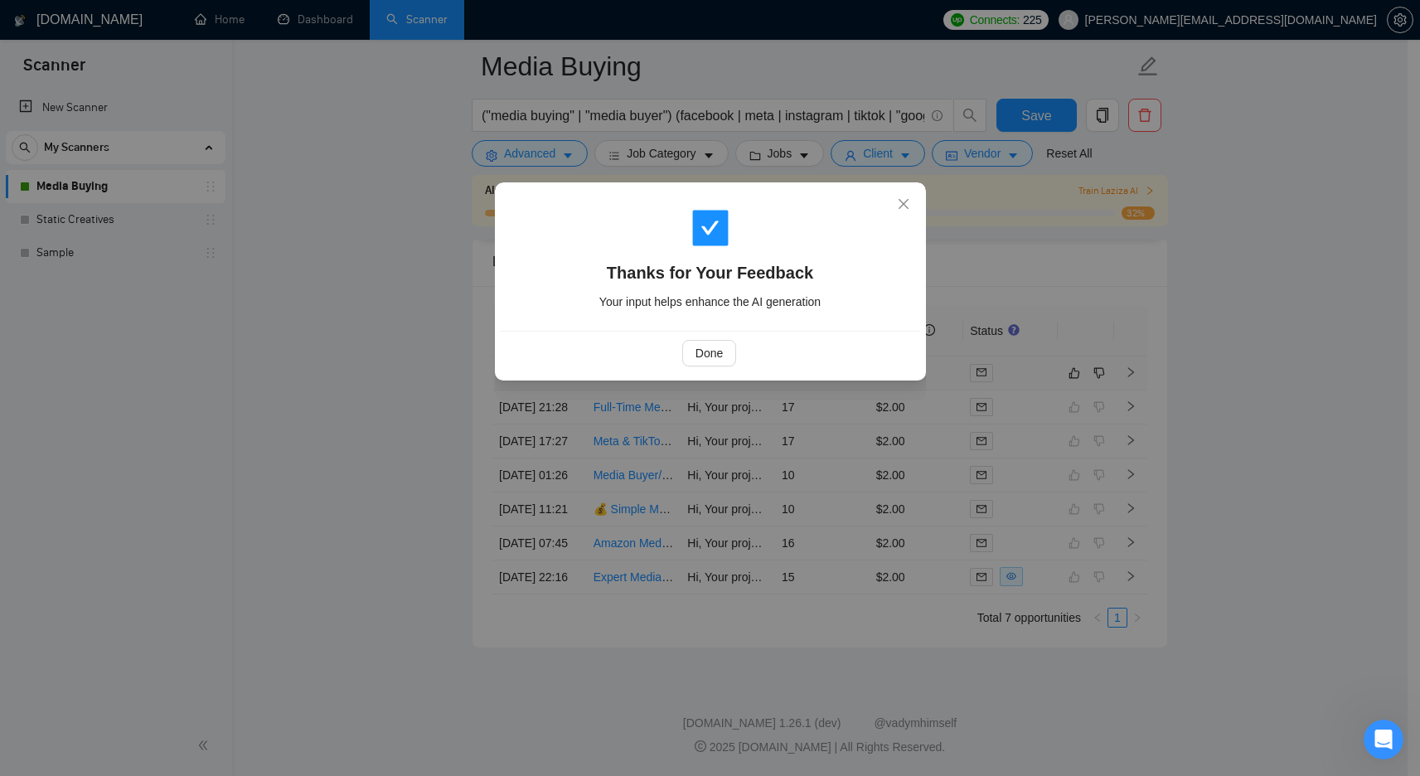
click at [738, 351] on div "Done" at bounding box center [709, 353] width 391 height 27
click at [721, 351] on span "Done" at bounding box center [708, 353] width 27 height 18
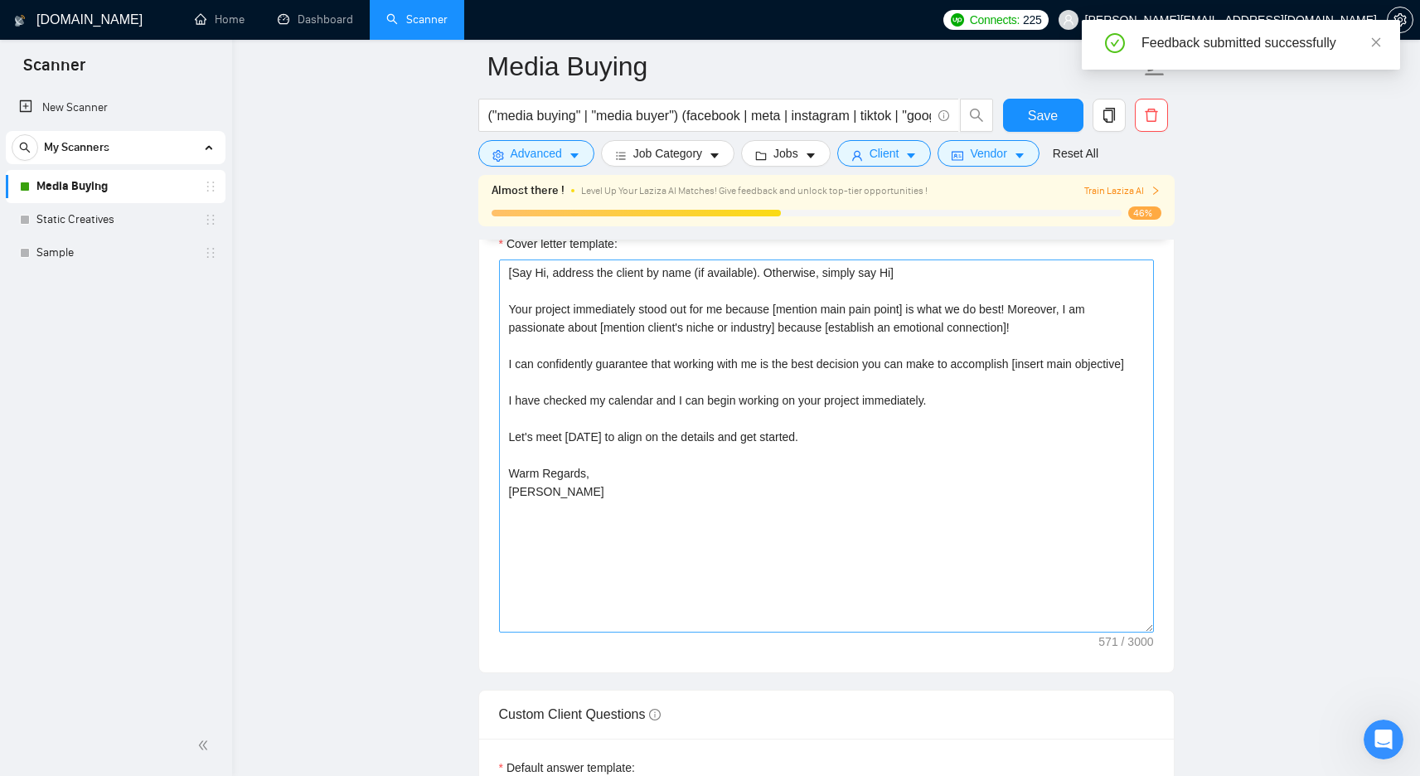
scroll to position [1870, 0]
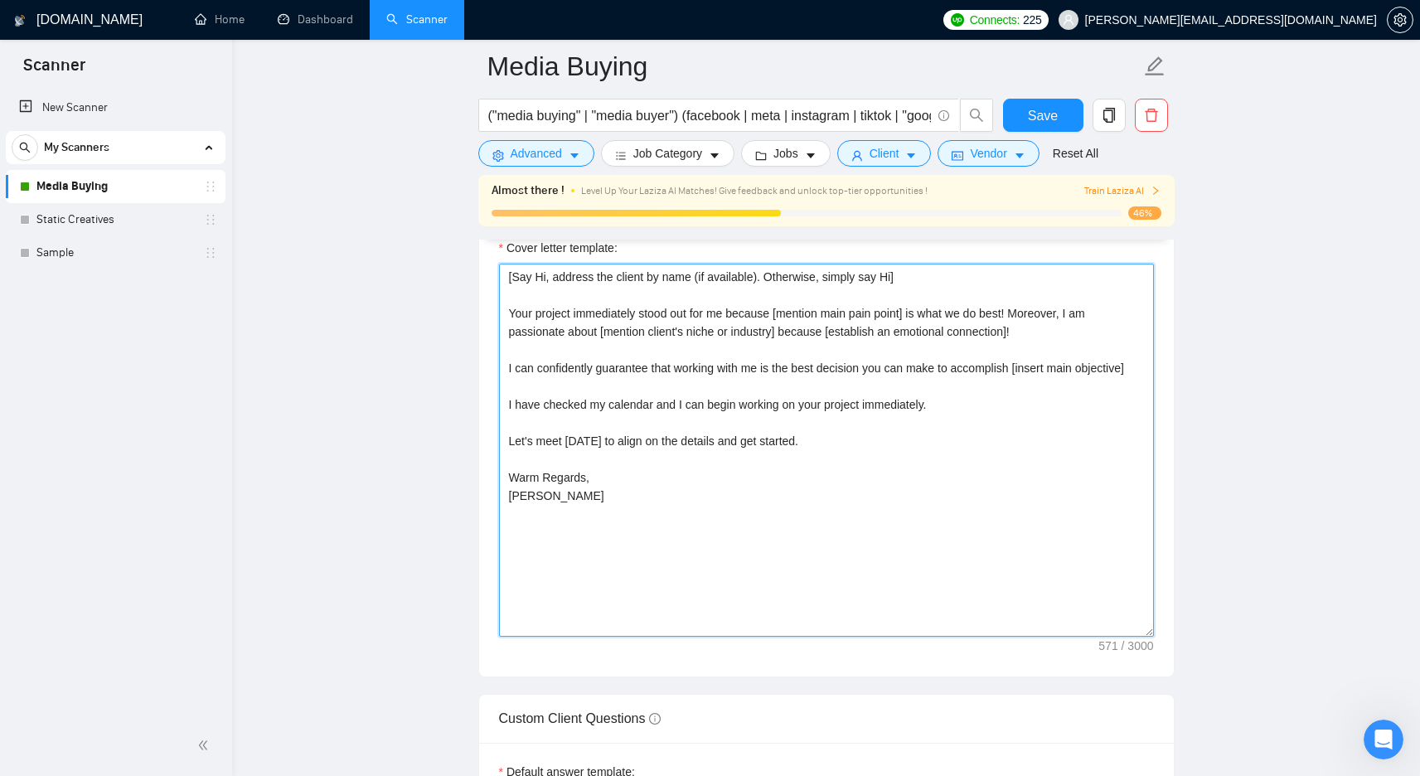
click at [975, 312] on textarea "[Say Hi, address the client by name (if available). Otherwise, simply say Hi] Y…" at bounding box center [826, 450] width 655 height 373
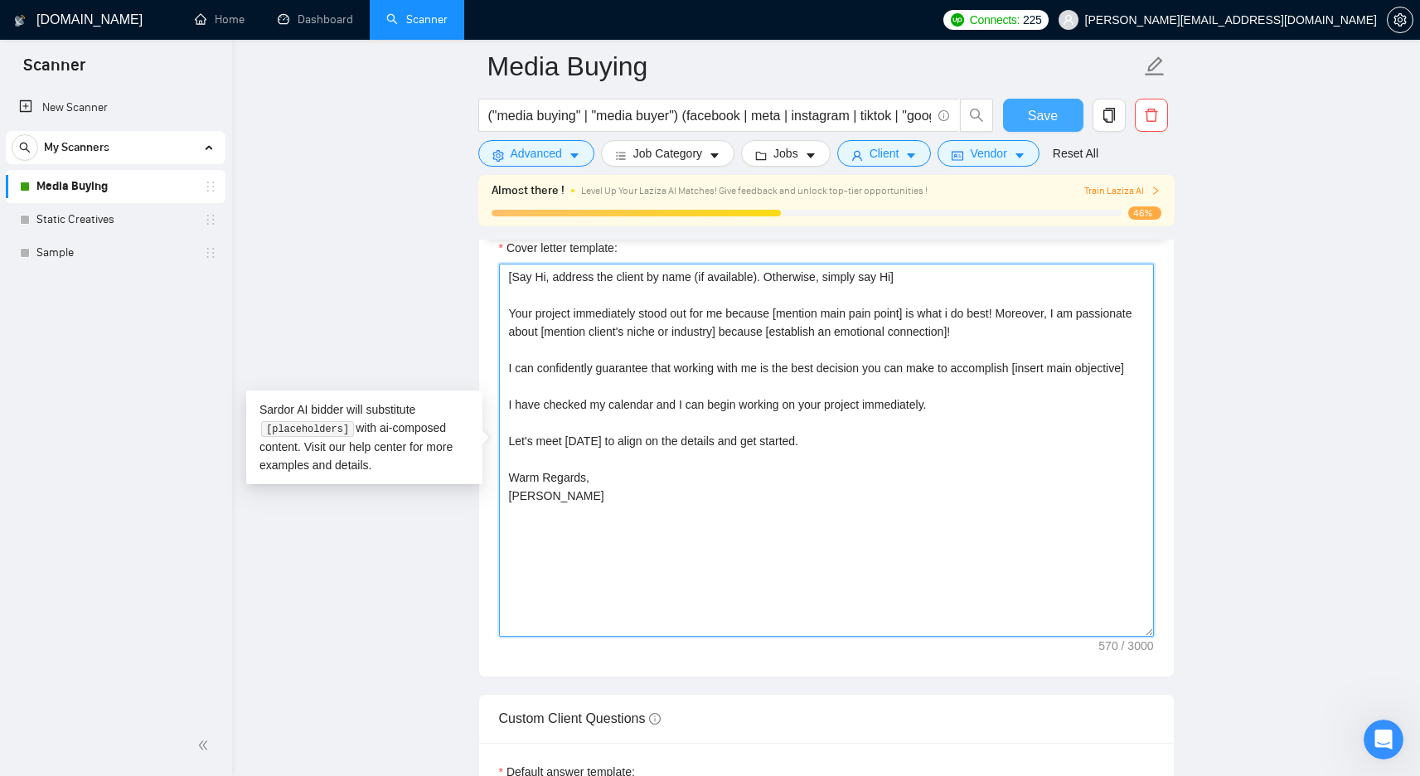
type textarea "[Say Hi, address the client by name (if available). Otherwise, simply say Hi] Y…"
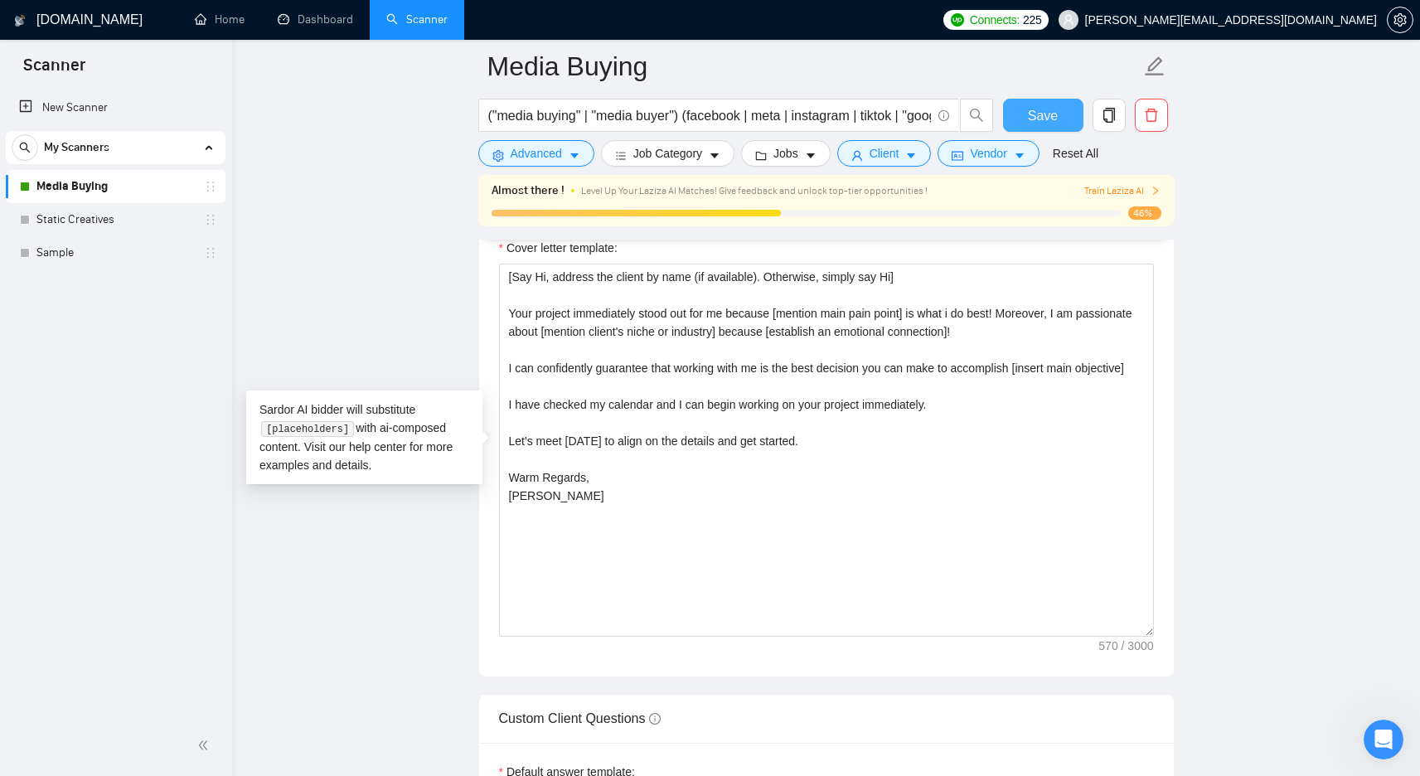
click at [1059, 119] on button "Save" at bounding box center [1043, 115] width 80 height 33
